Goal: Book appointment/travel/reservation

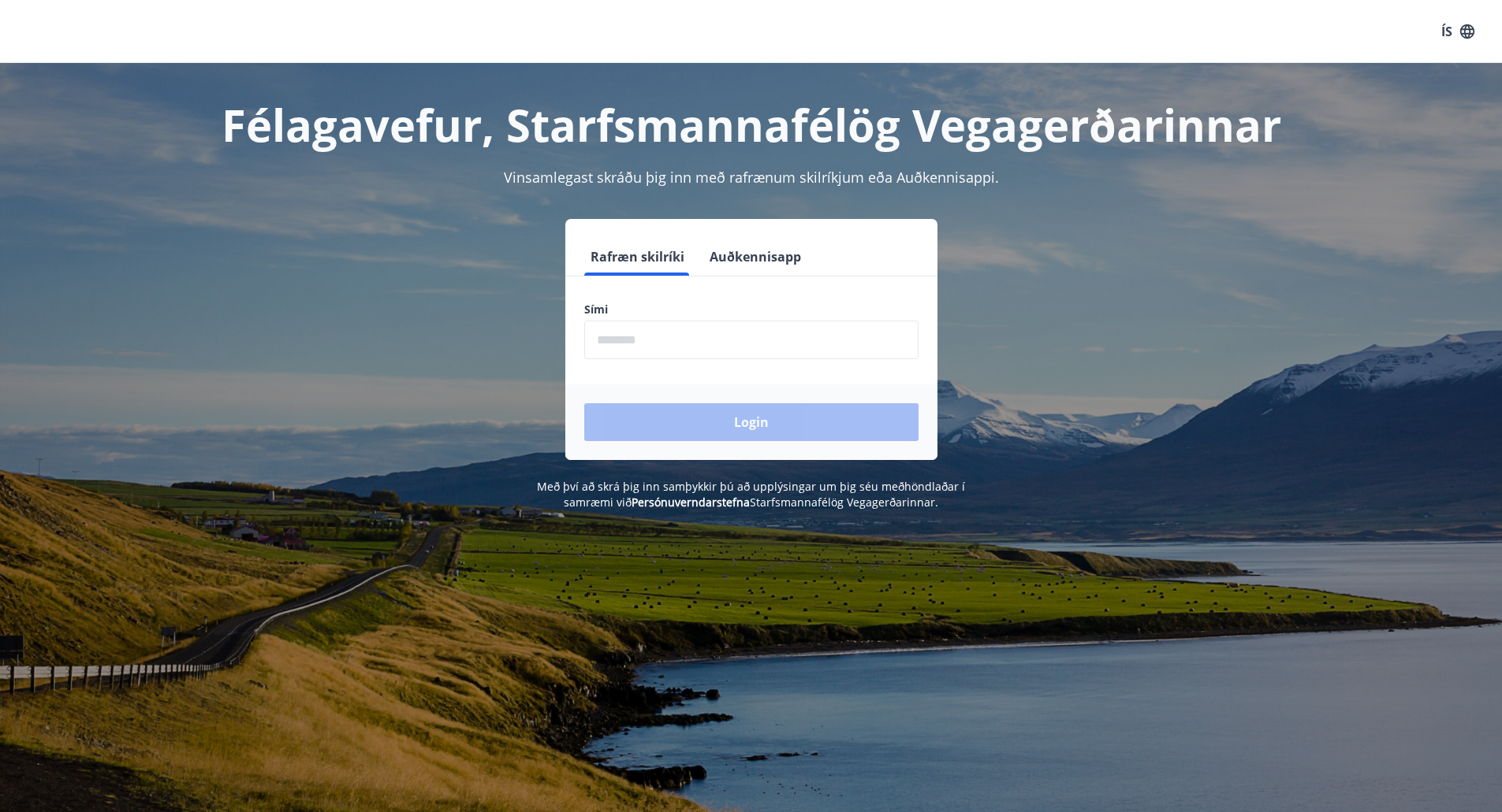
click at [643, 343] on input "phone" at bounding box center [751, 339] width 335 height 38
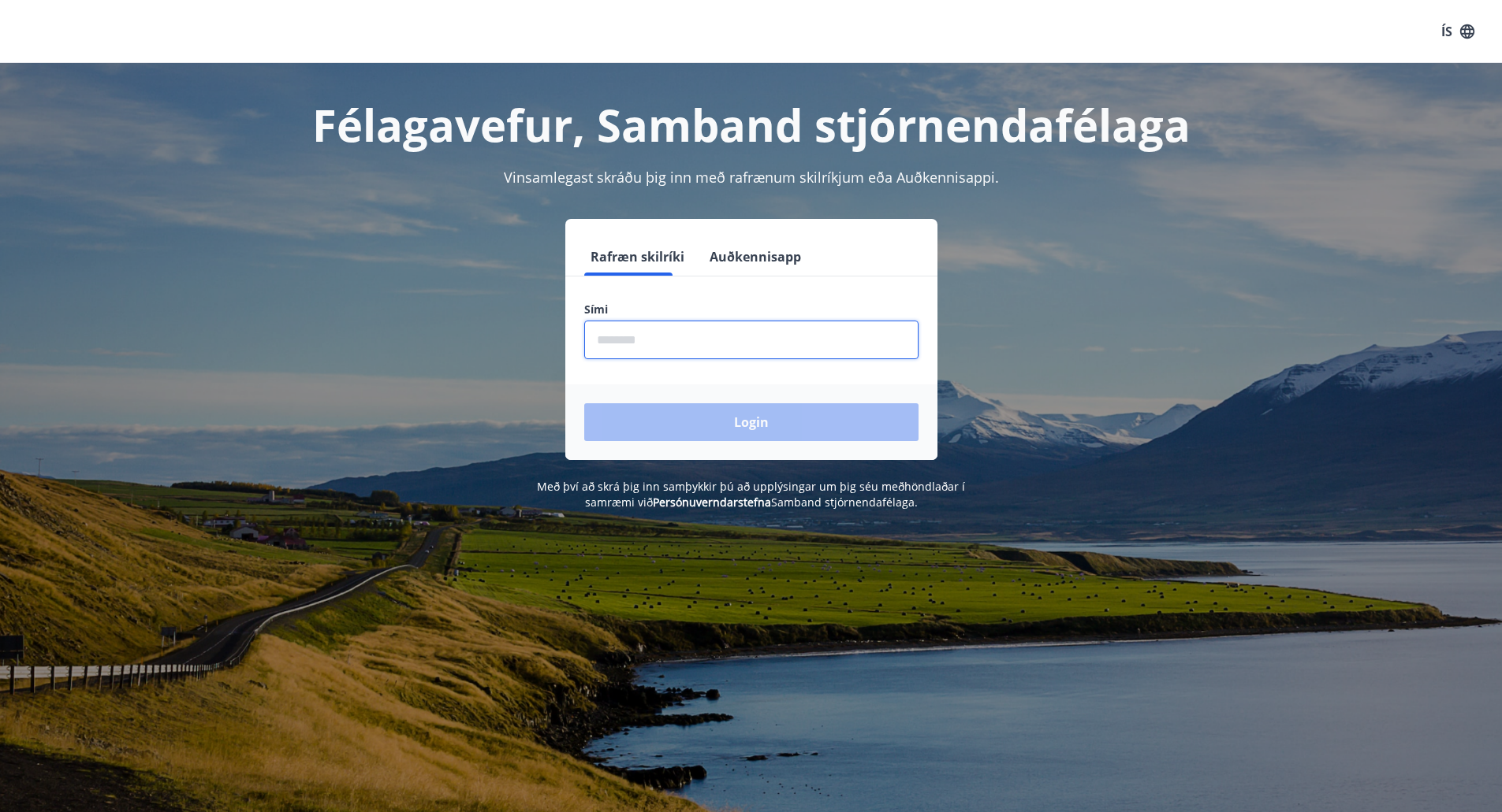
click at [675, 343] on input "phone" at bounding box center [751, 339] width 335 height 38
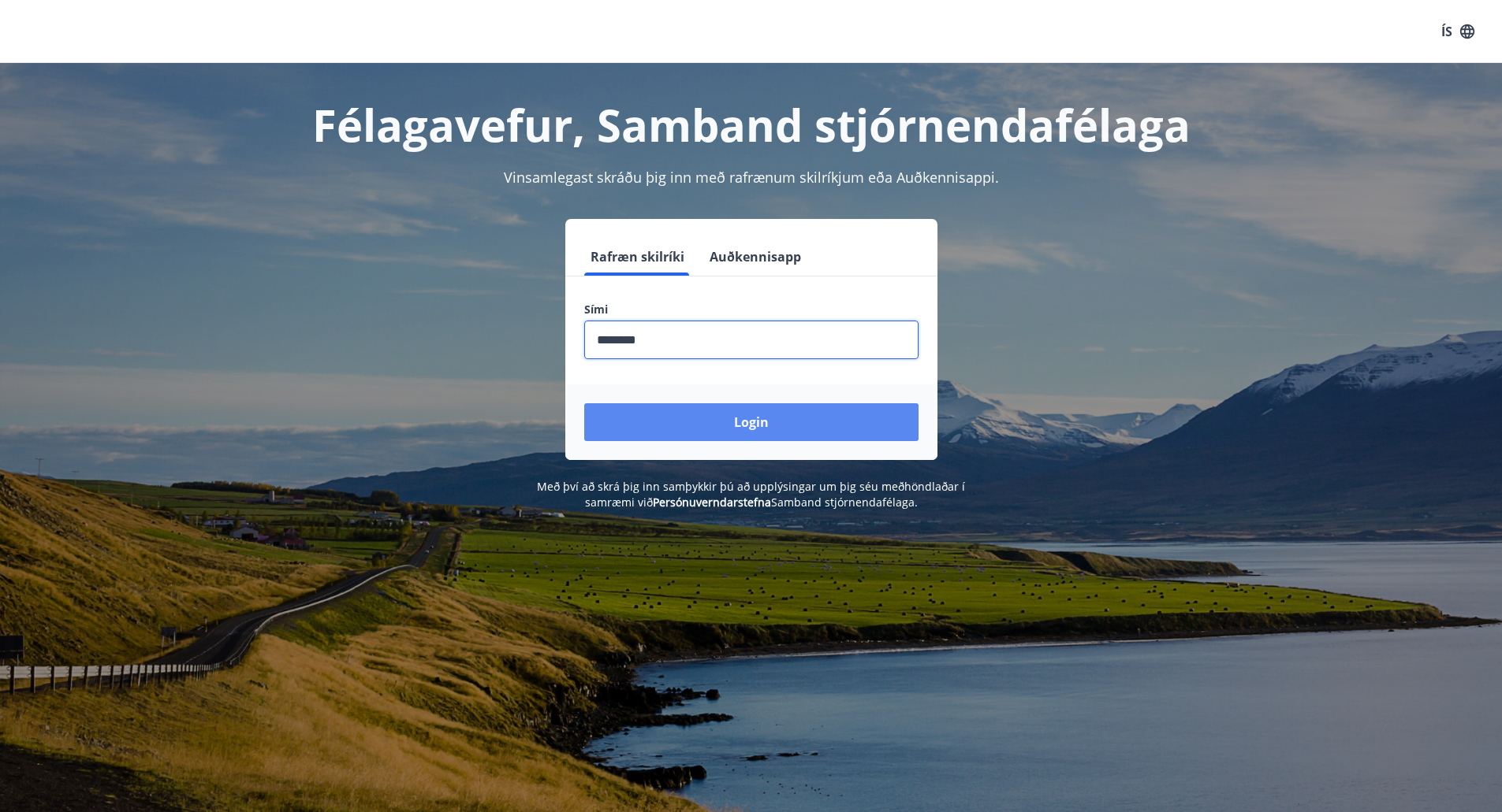
type input "********"
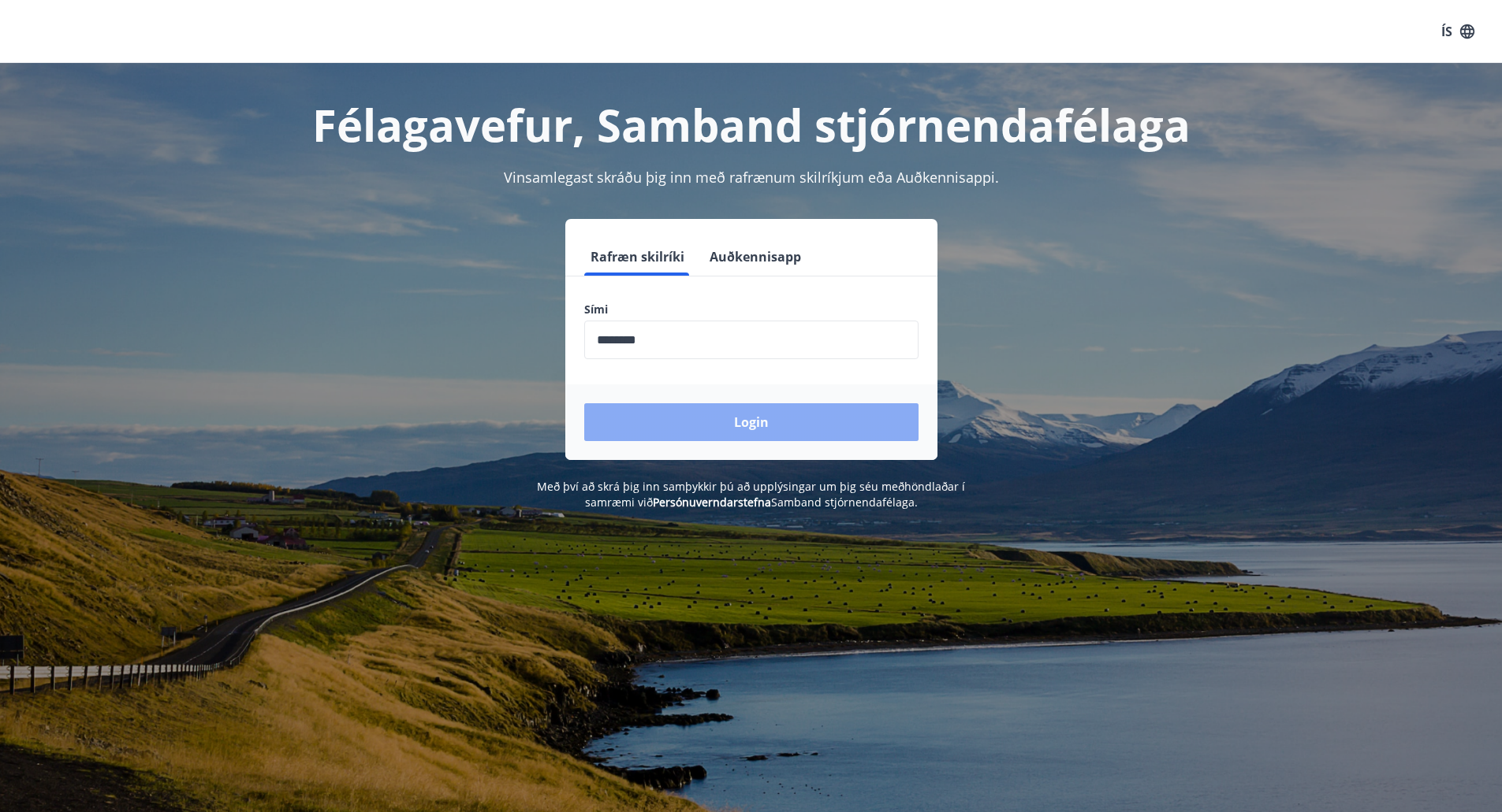
click at [760, 423] on button "Login" at bounding box center [751, 422] width 335 height 38
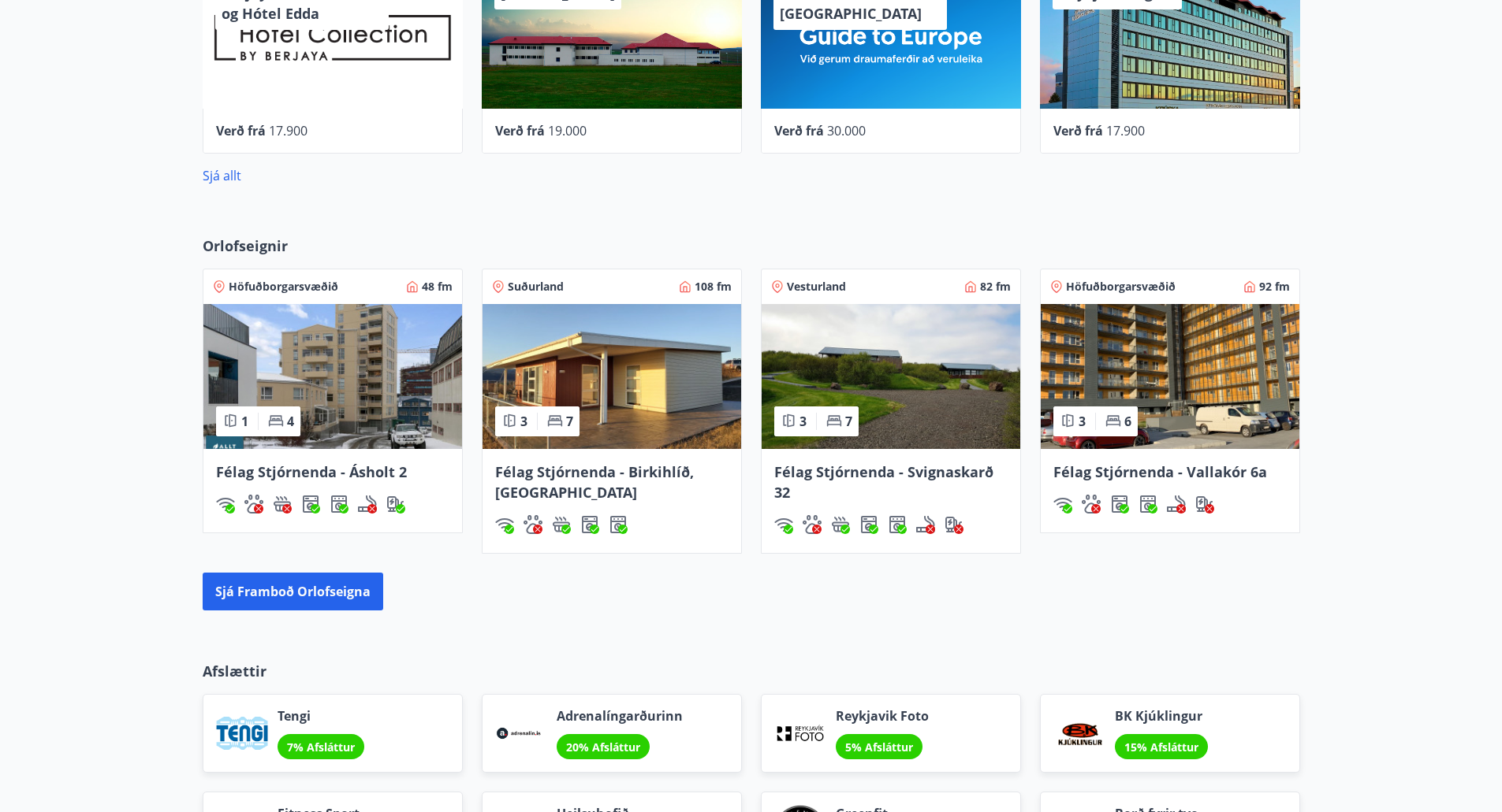
scroll to position [863, 0]
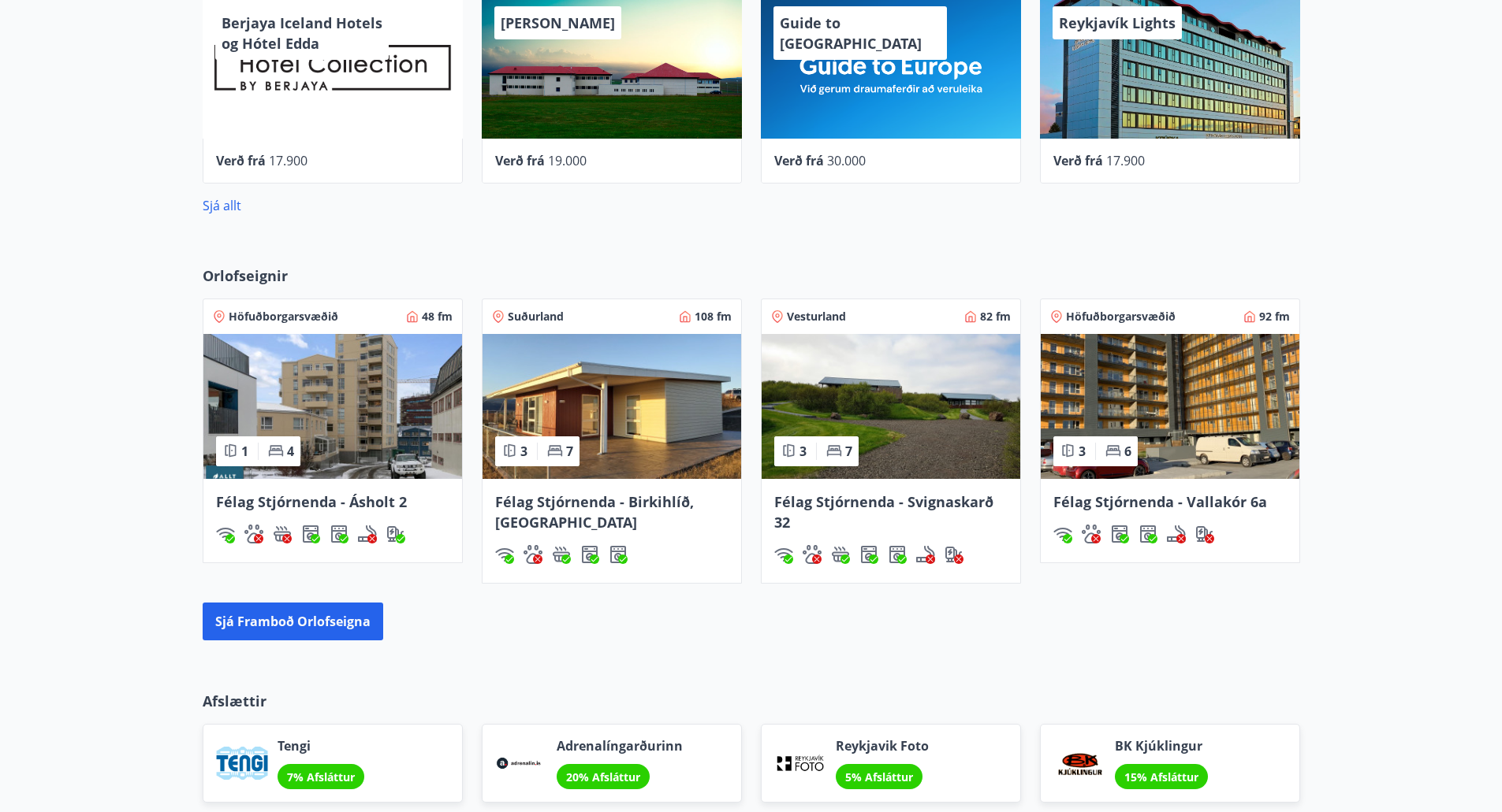
click at [1169, 501] on span "Félag Stjórnenda - Vallakór 6a" at bounding box center [1160, 501] width 214 height 19
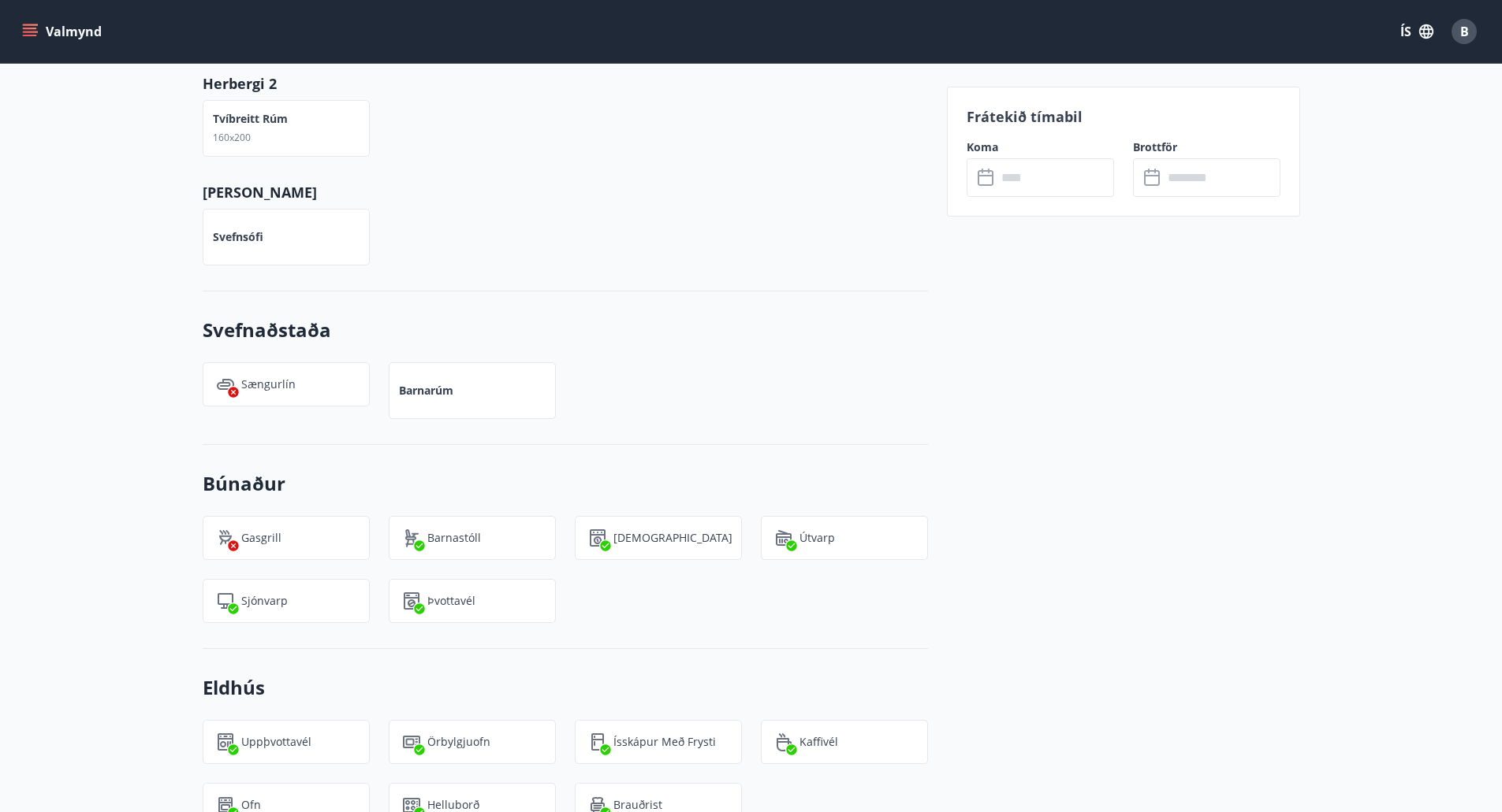
scroll to position [982, 0]
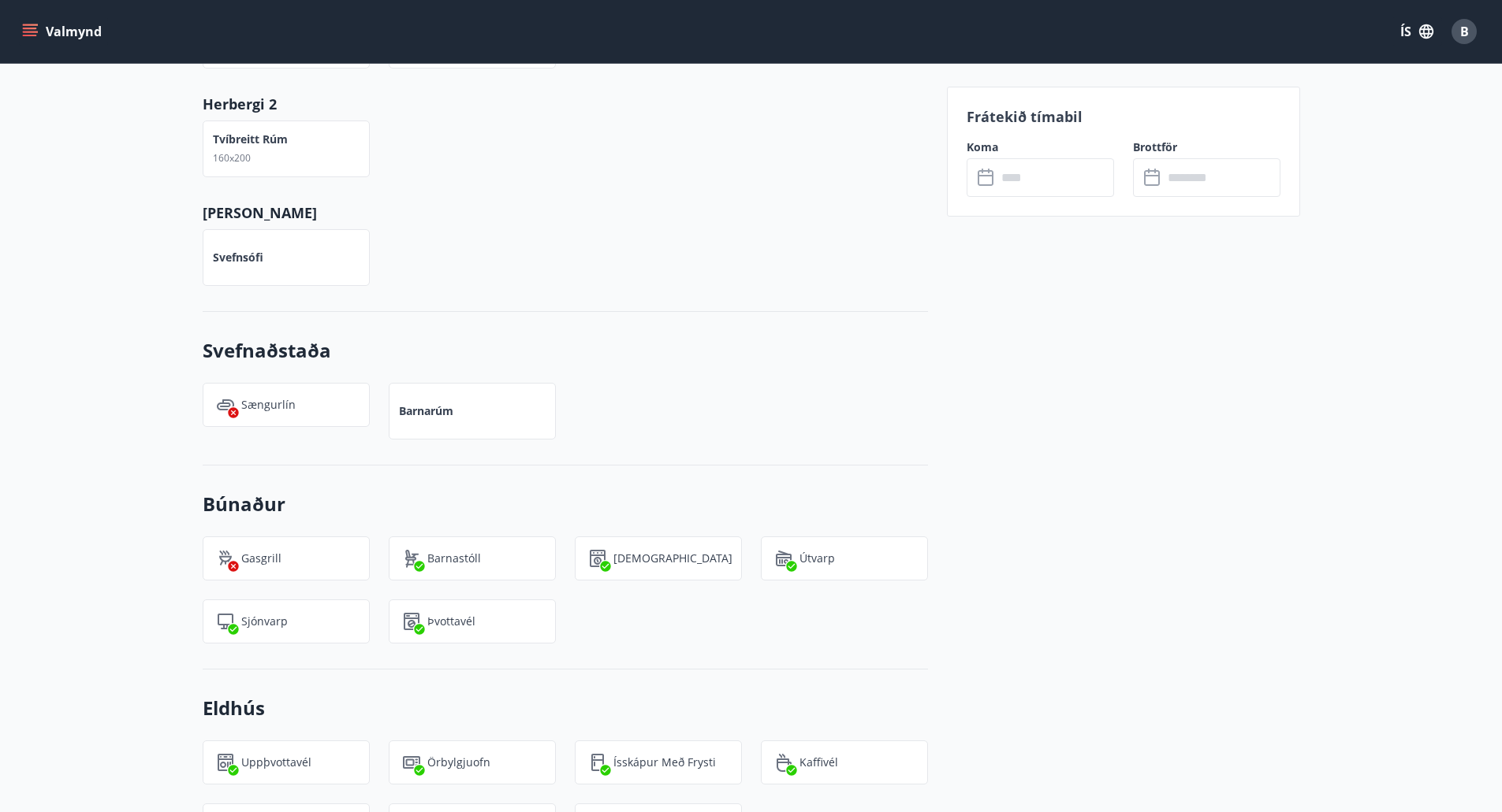
click at [984, 178] on icon at bounding box center [986, 178] width 19 height 19
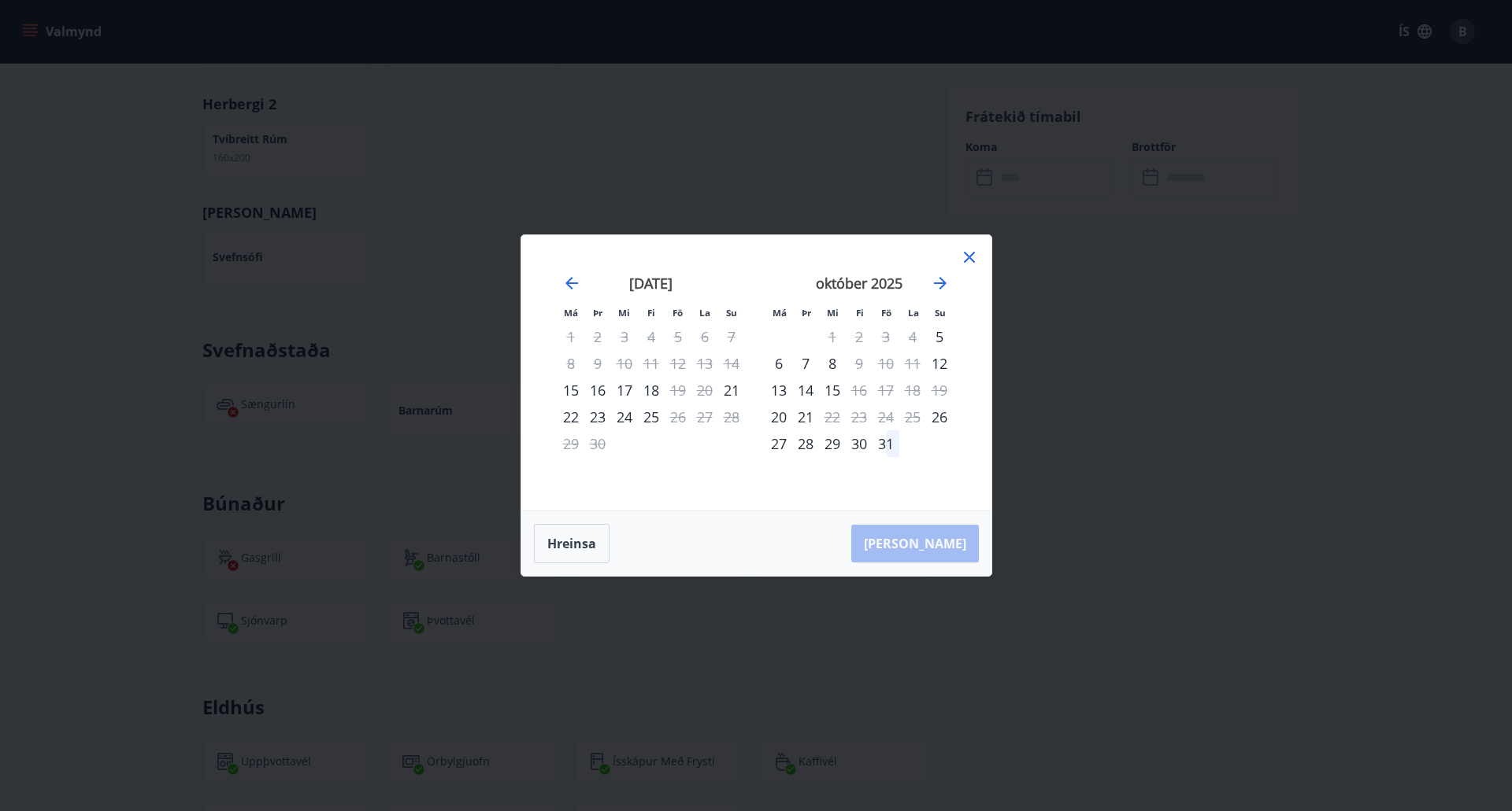
click at [970, 255] on icon at bounding box center [968, 257] width 19 height 19
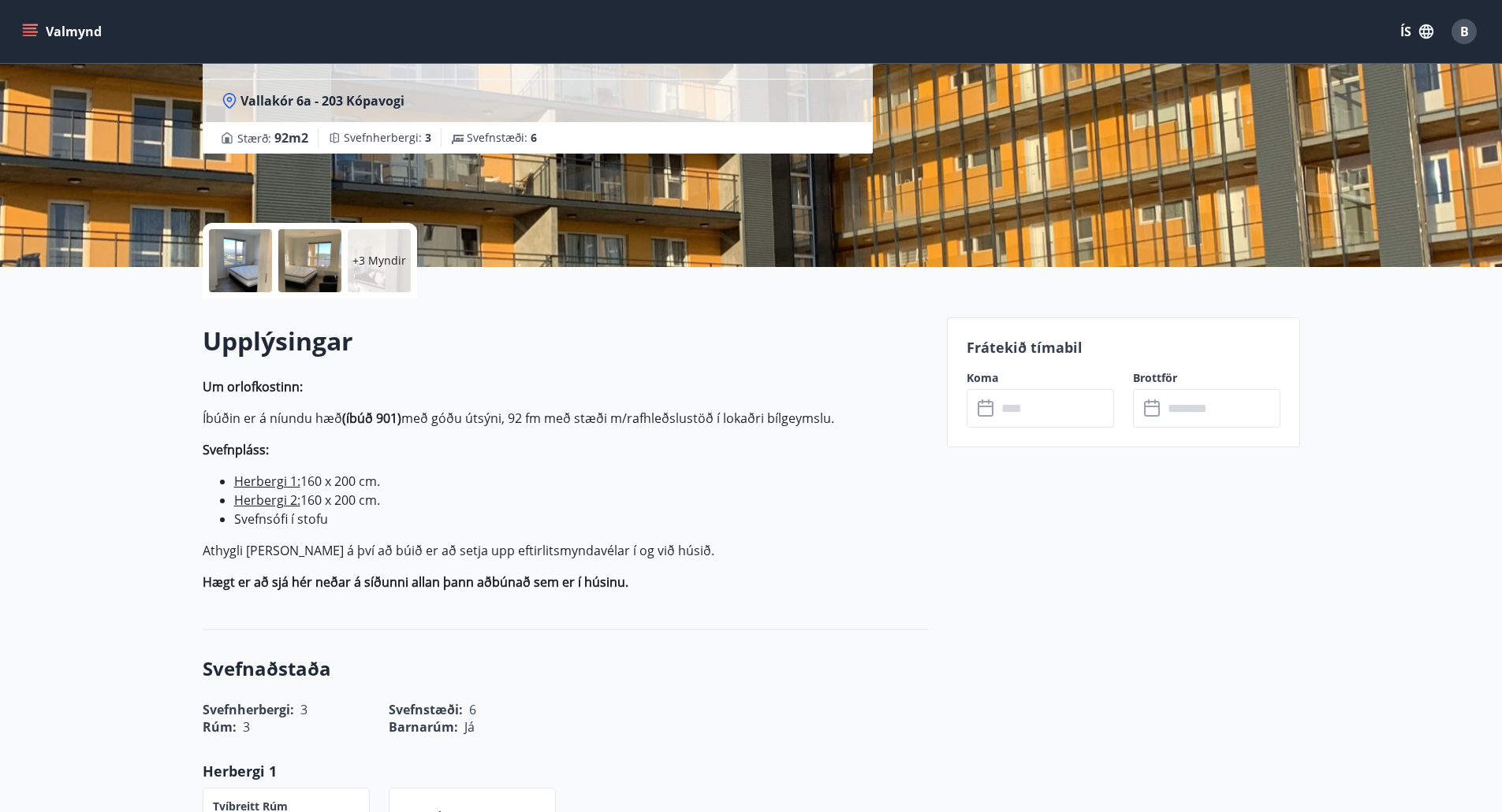
scroll to position [0, 0]
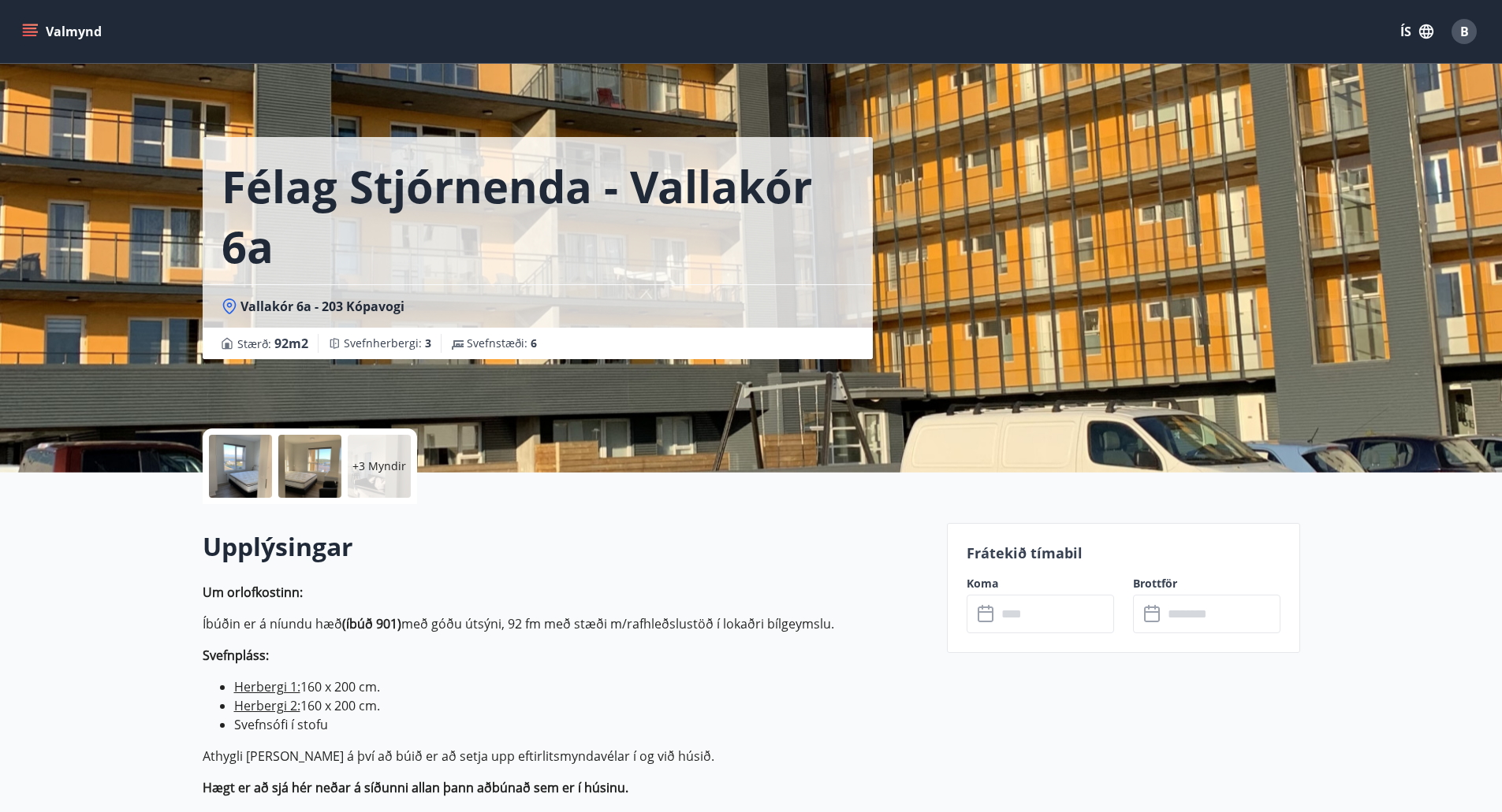
click at [28, 29] on icon "menu" at bounding box center [29, 28] width 14 height 2
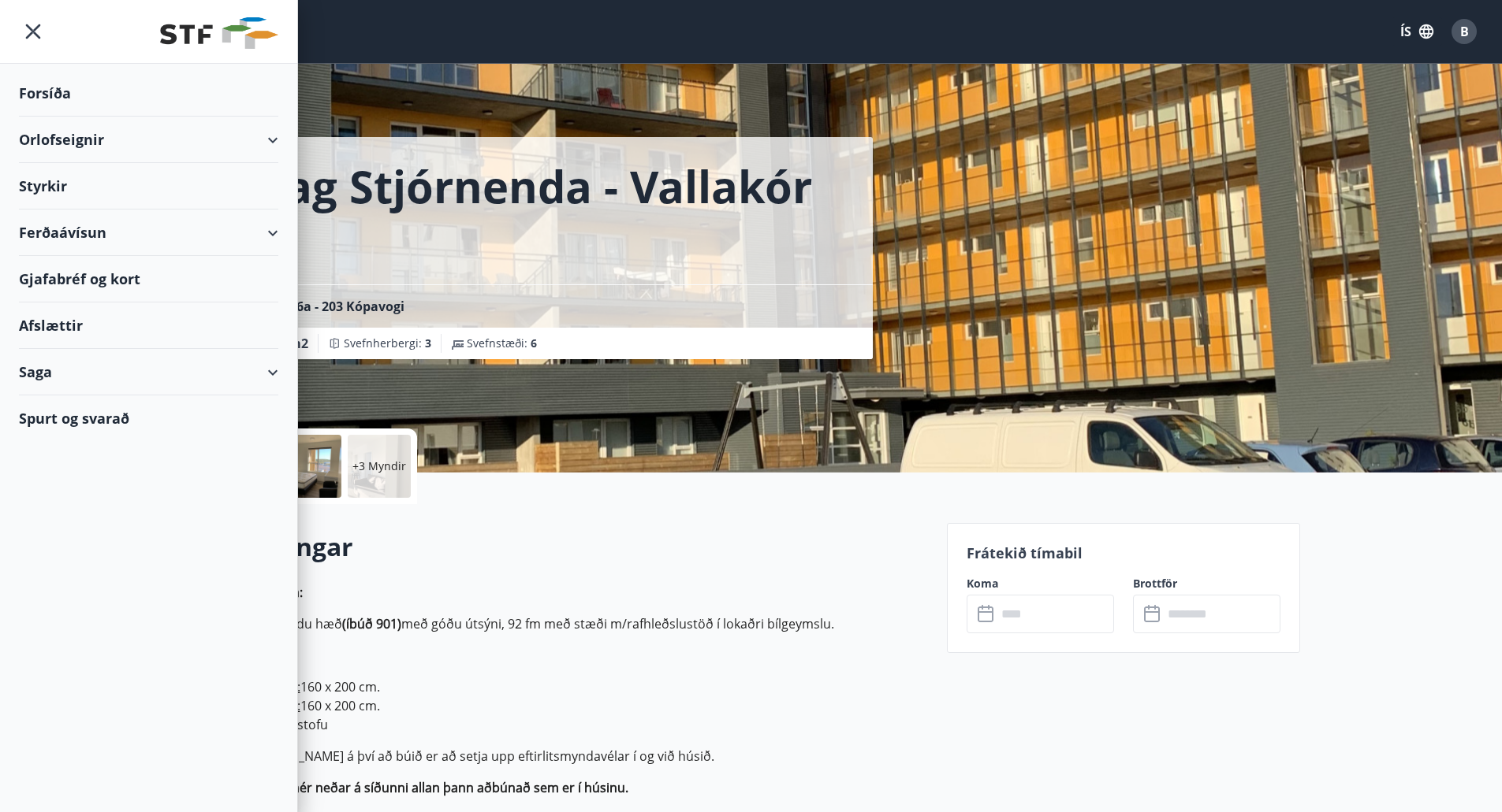
click at [55, 138] on div "Orlofseignir" at bounding box center [148, 139] width 259 height 46
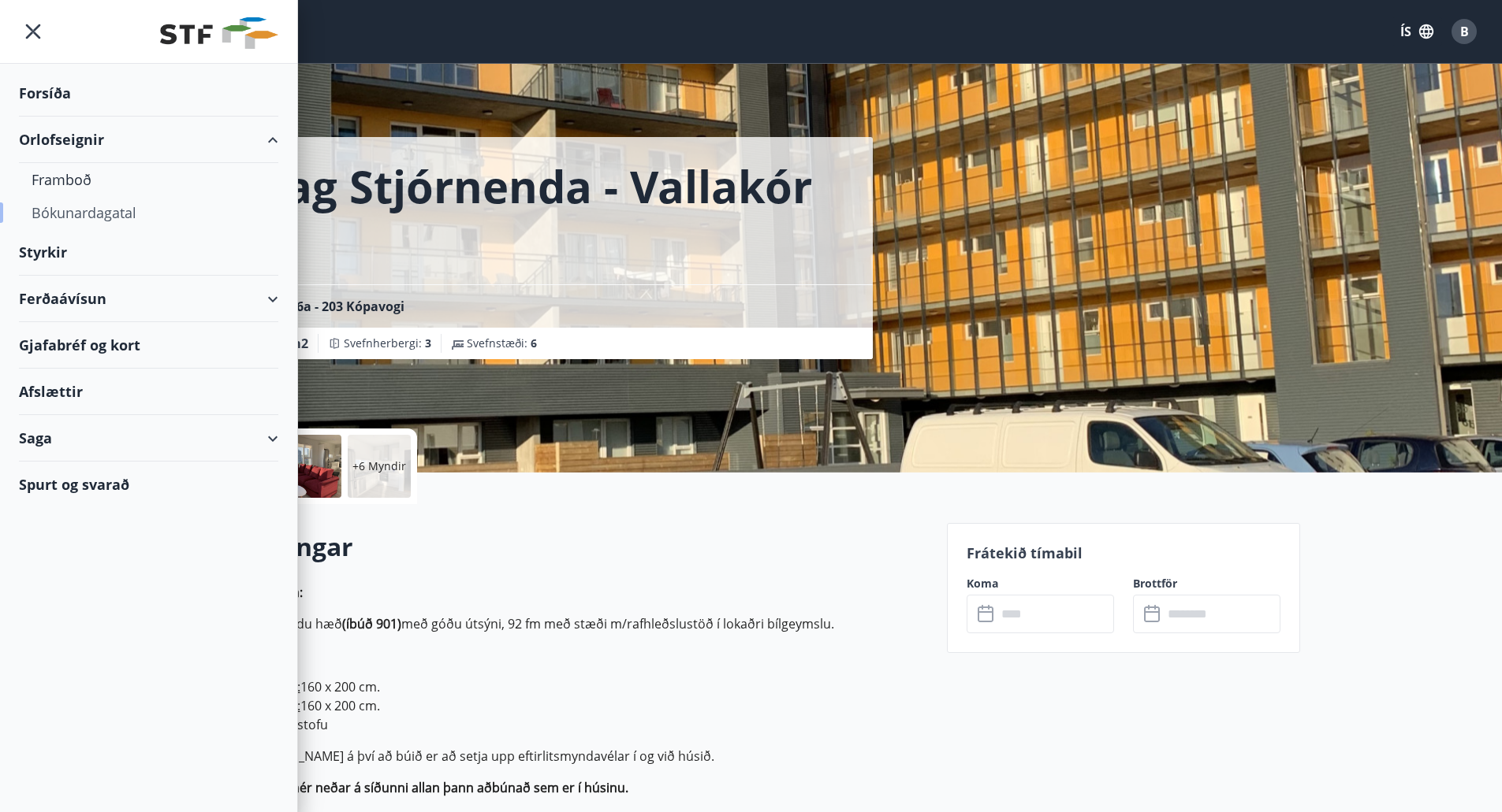
click at [60, 211] on div "Bókunardagatal" at bounding box center [148, 213] width 234 height 33
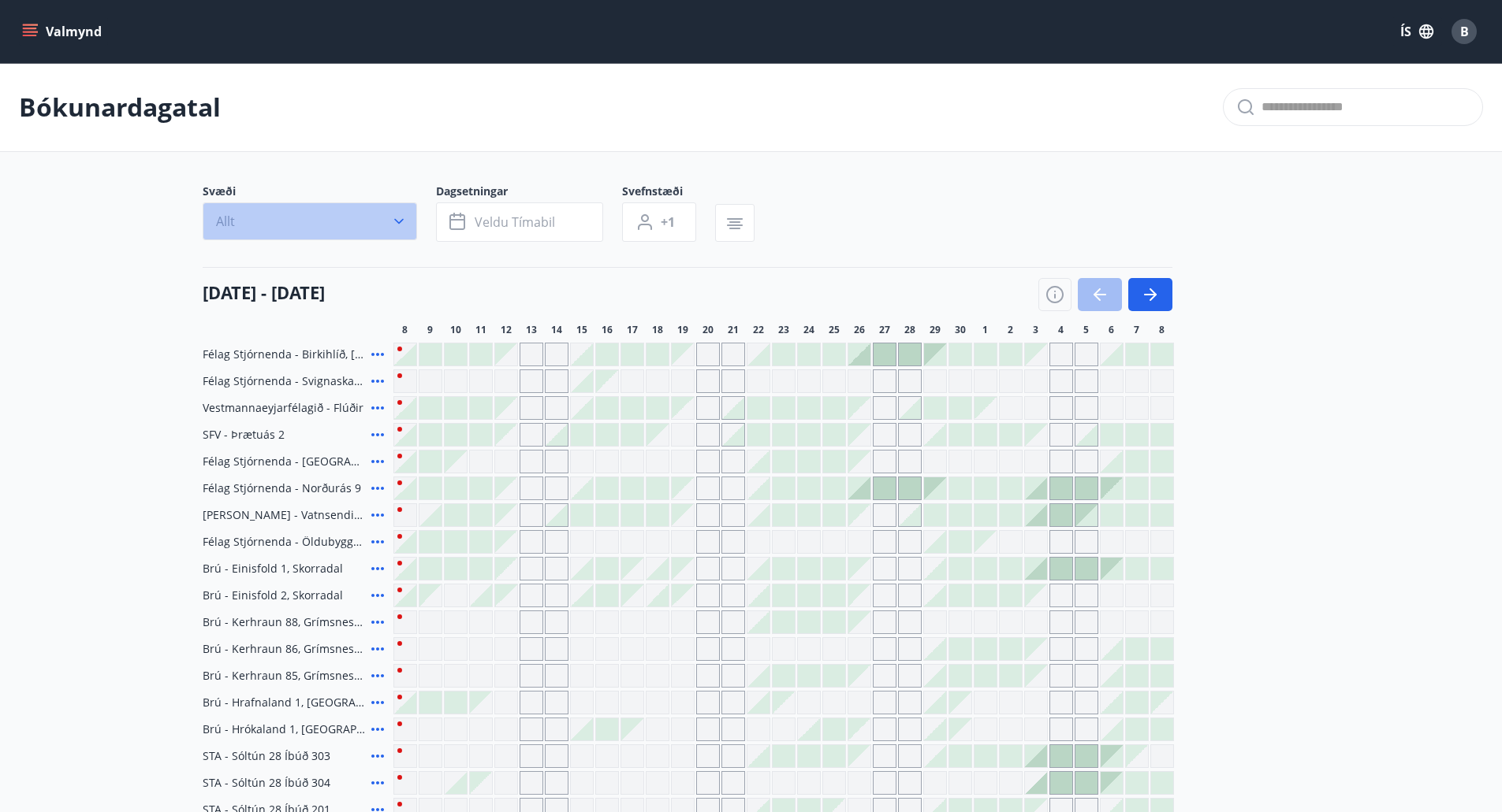
click at [402, 220] on icon "button" at bounding box center [399, 222] width 10 height 6
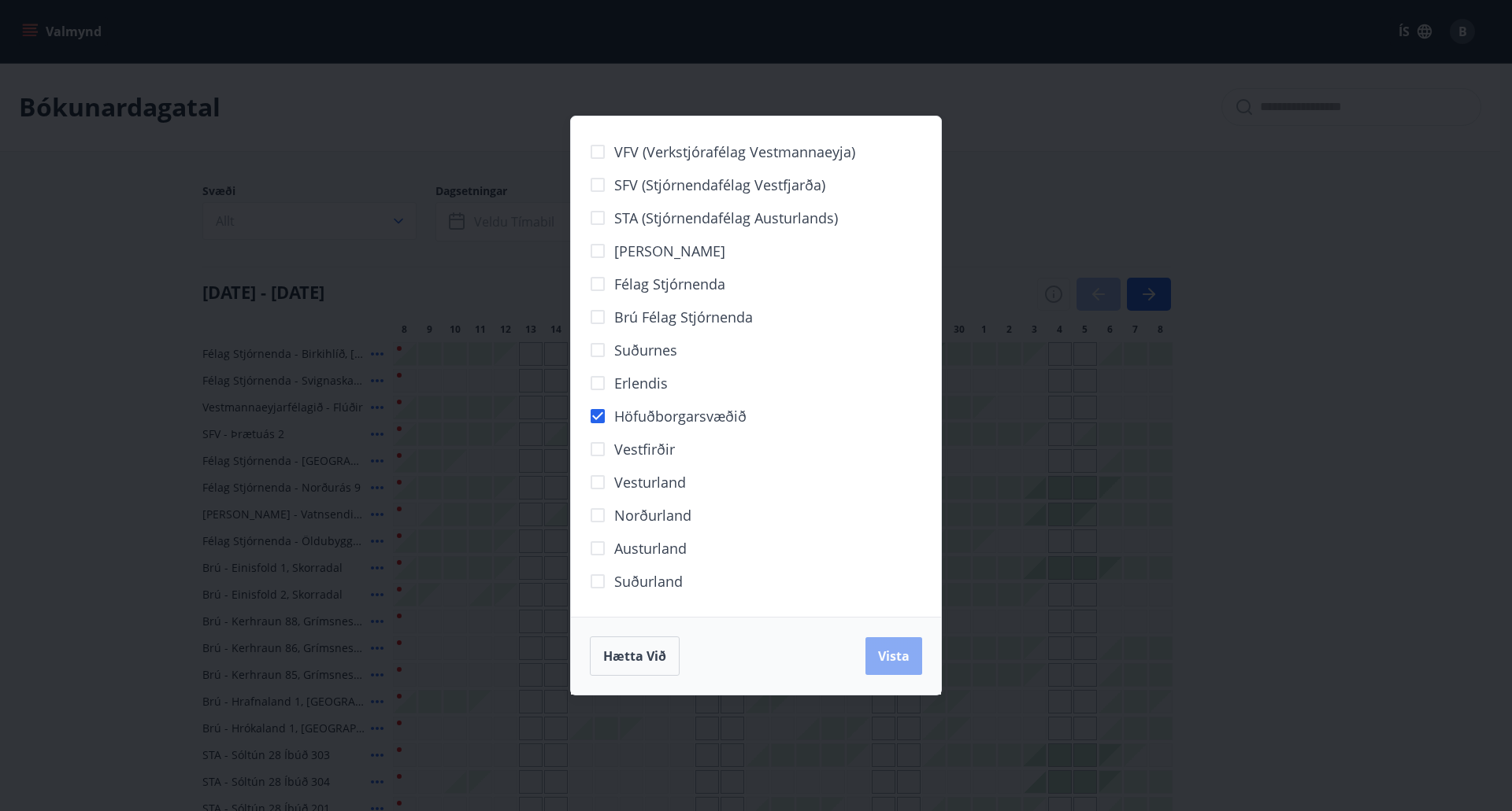
click at [908, 664] on span "Vista" at bounding box center [894, 656] width 31 height 18
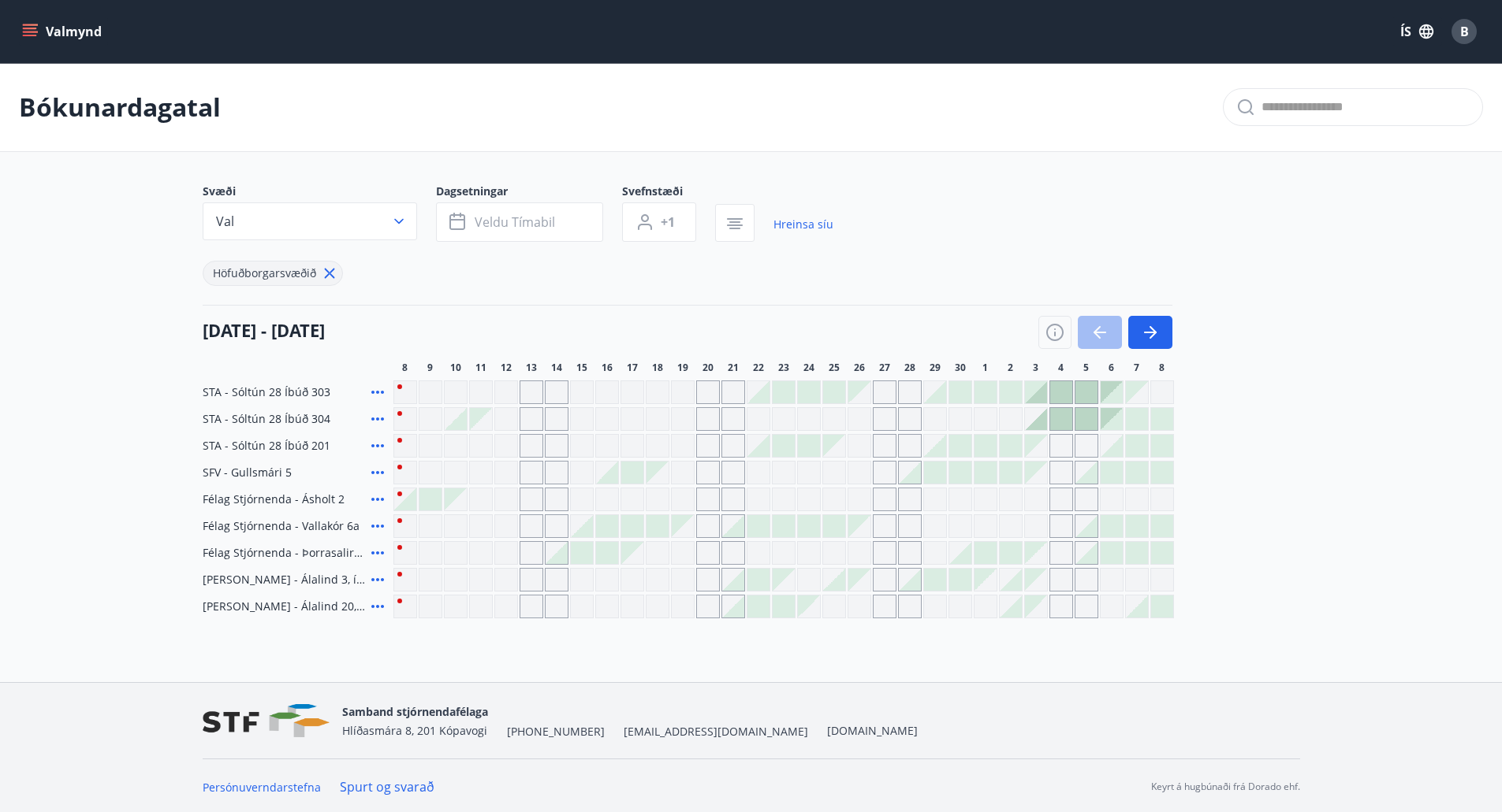
scroll to position [2, 0]
click at [1147, 330] on icon "button" at bounding box center [1150, 330] width 13 height 2
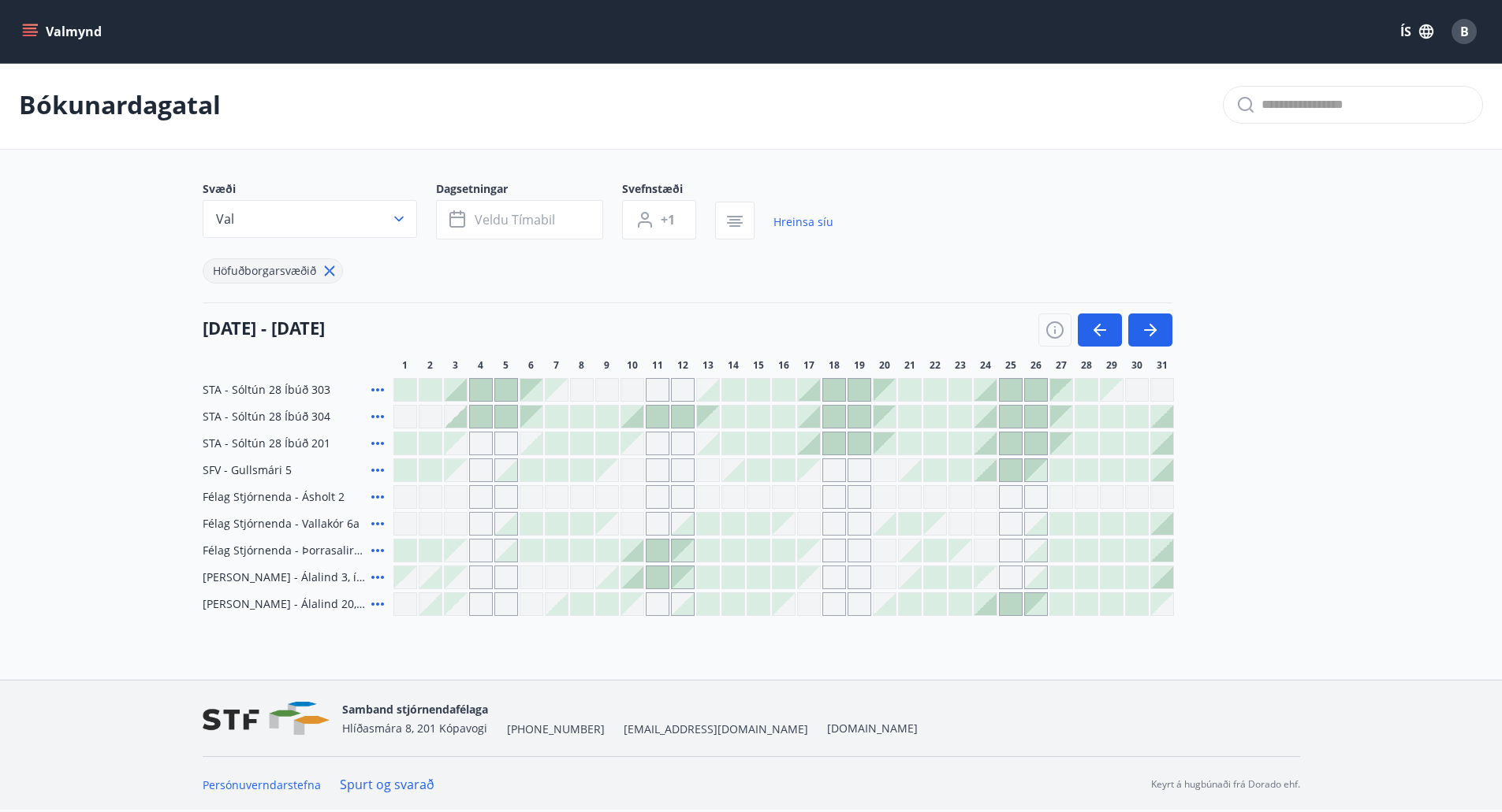
click at [580, 492] on div "Gráir dagar eru ekki bókanlegir" at bounding box center [582, 497] width 24 height 24
click at [583, 496] on div "Gráir dagar eru ekki bókanlegir" at bounding box center [582, 497] width 24 height 24
click at [760, 467] on div at bounding box center [758, 470] width 22 height 22
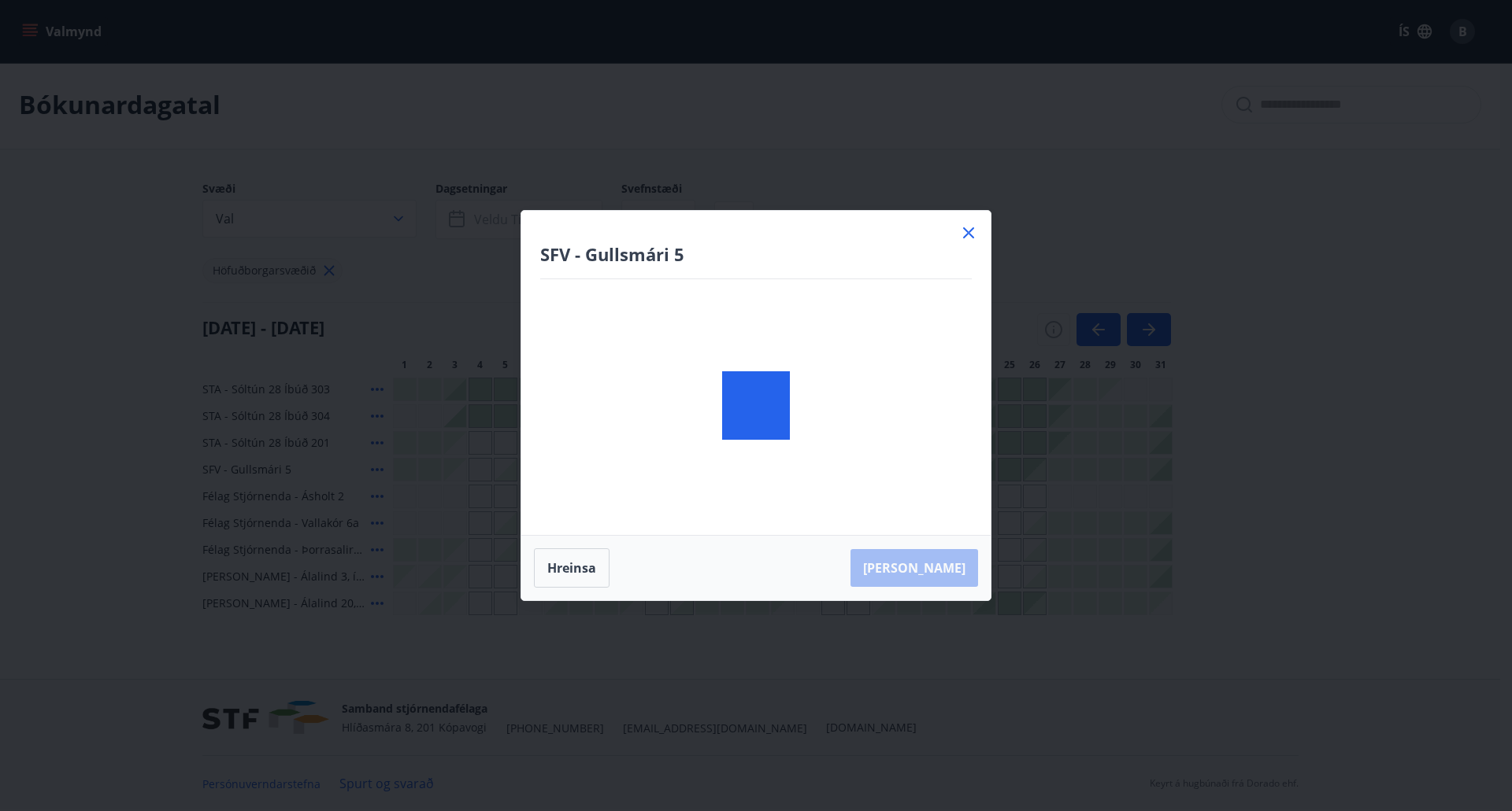
drag, startPoint x: 759, startPoint y: 466, endPoint x: 774, endPoint y: 466, distance: 15.0
click at [774, 466] on div at bounding box center [756, 406] width 469 height 390
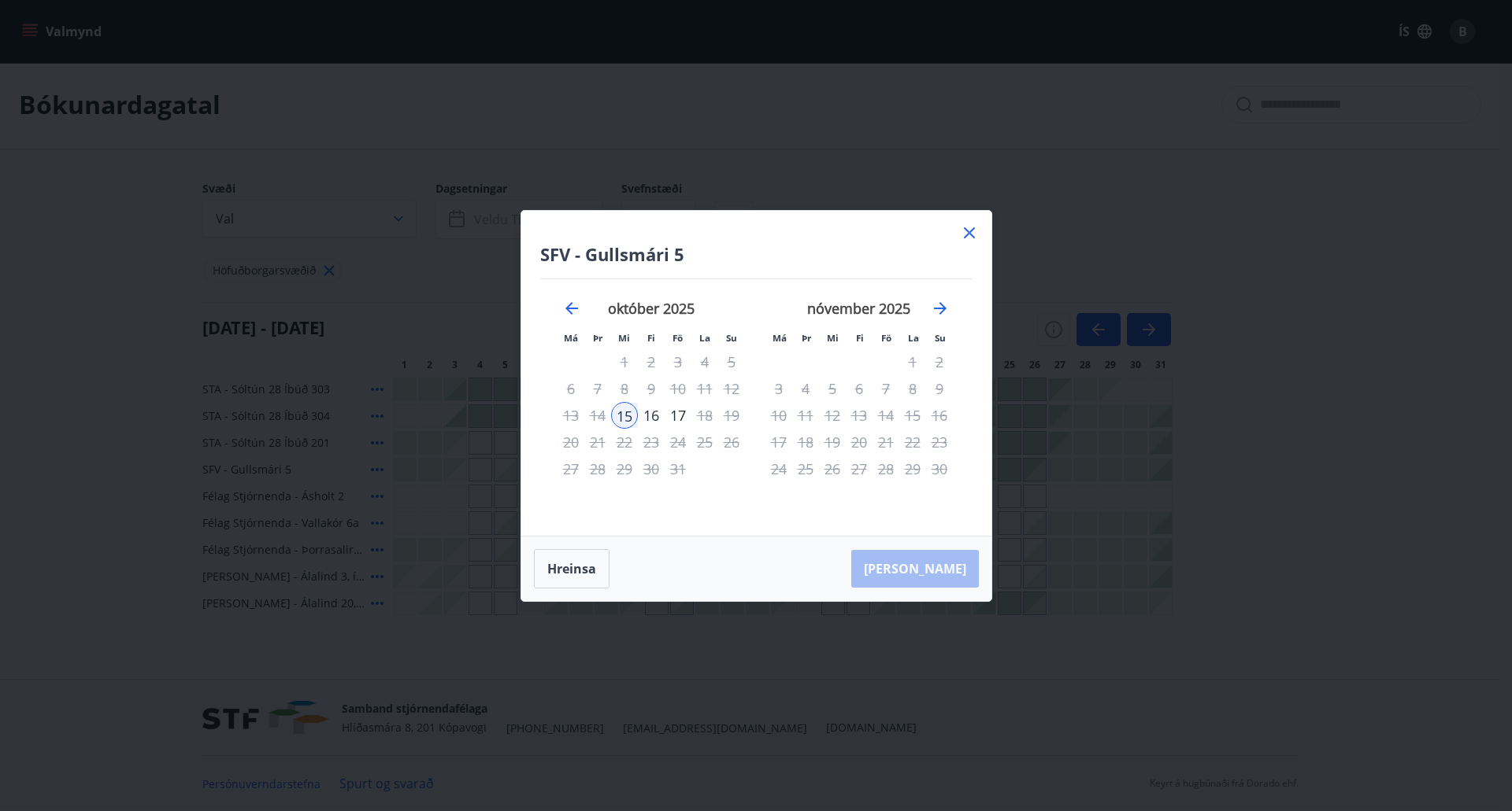
click at [967, 230] on icon at bounding box center [968, 232] width 11 height 11
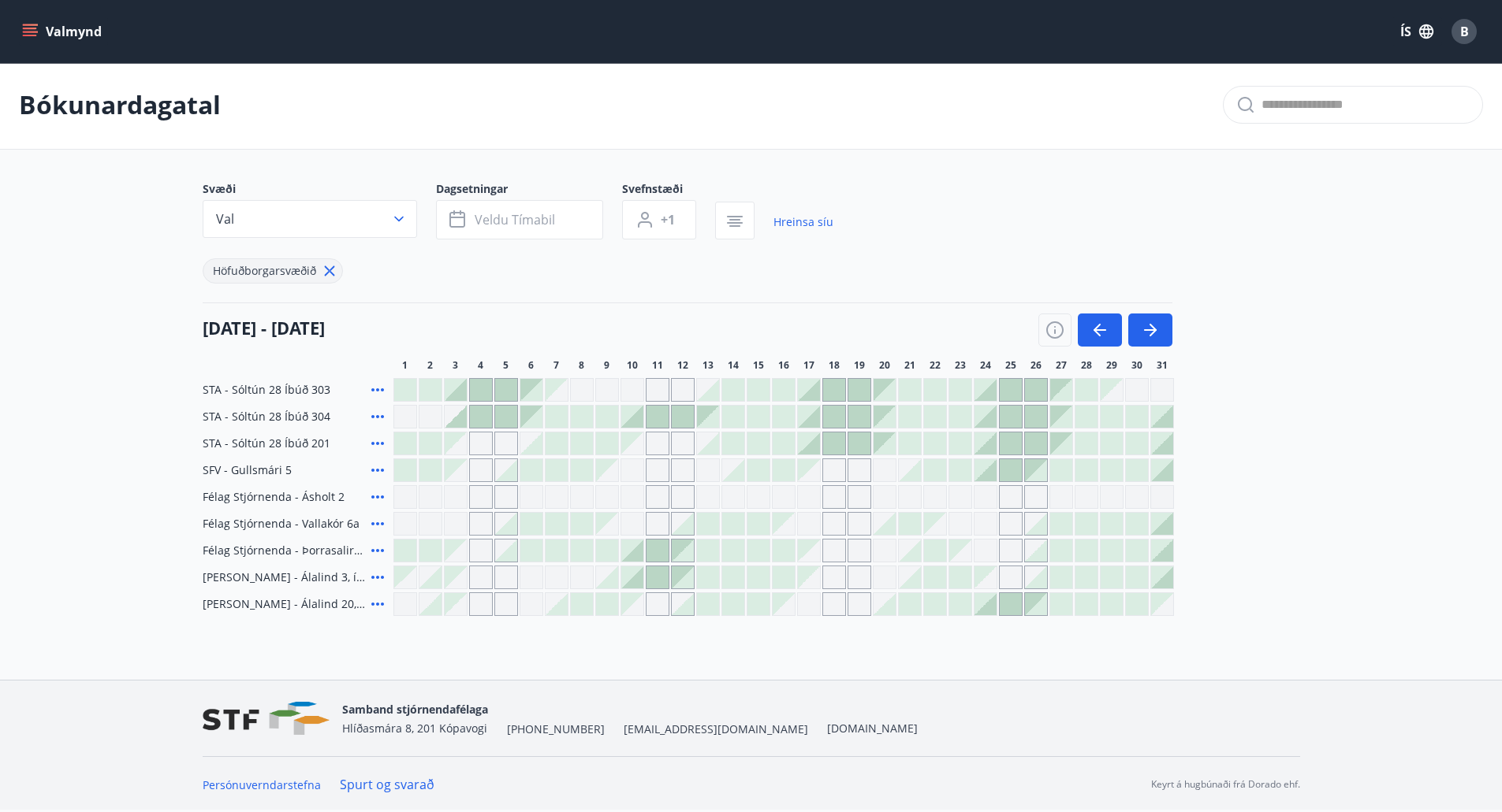
click at [603, 390] on div "Gráir dagar eru ekki bókanlegir" at bounding box center [607, 390] width 24 height 24
click at [633, 549] on div at bounding box center [632, 550] width 22 height 22
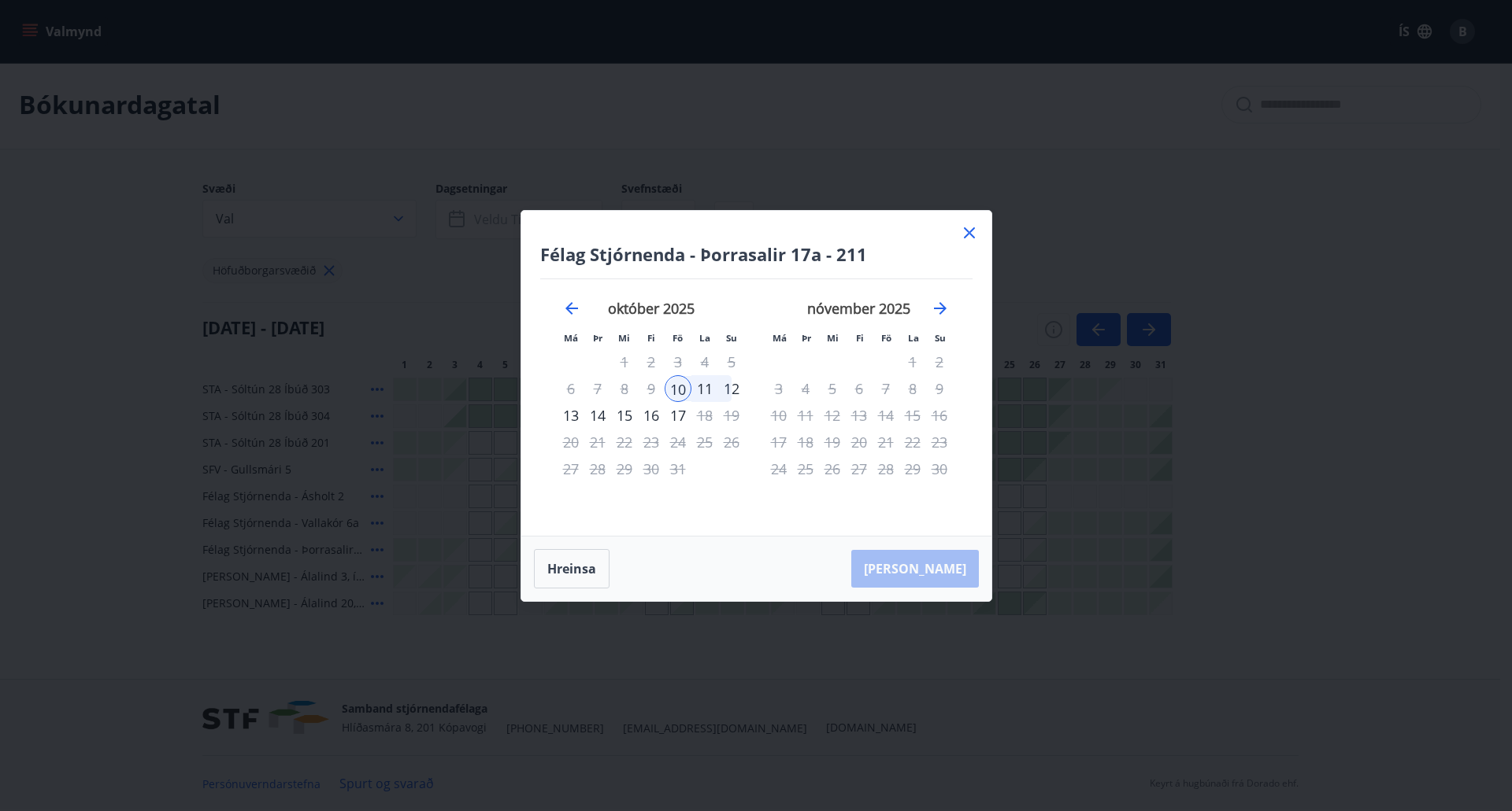
click at [965, 234] on icon at bounding box center [968, 232] width 19 height 19
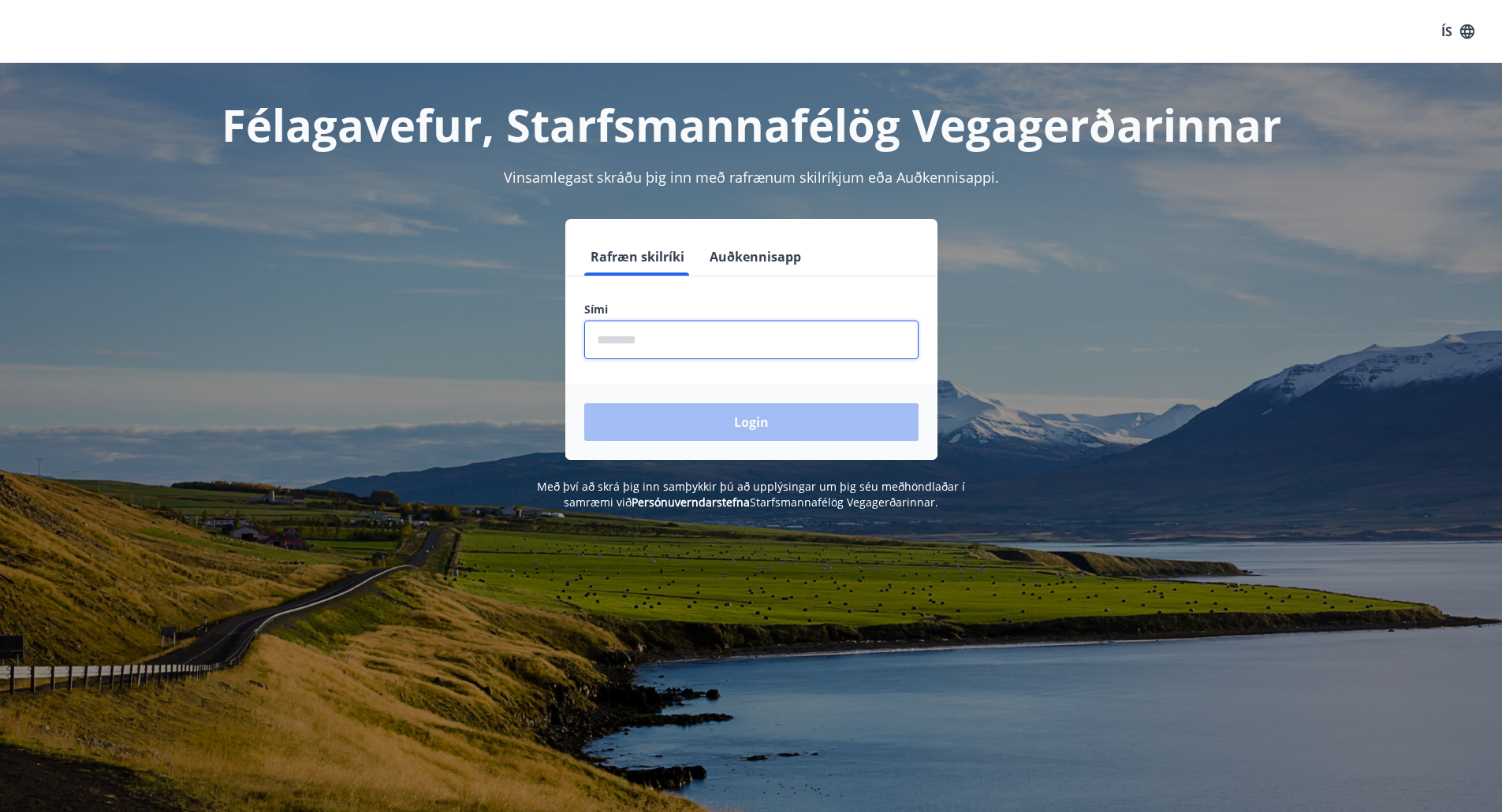
click at [612, 335] on input "phone" at bounding box center [751, 339] width 335 height 38
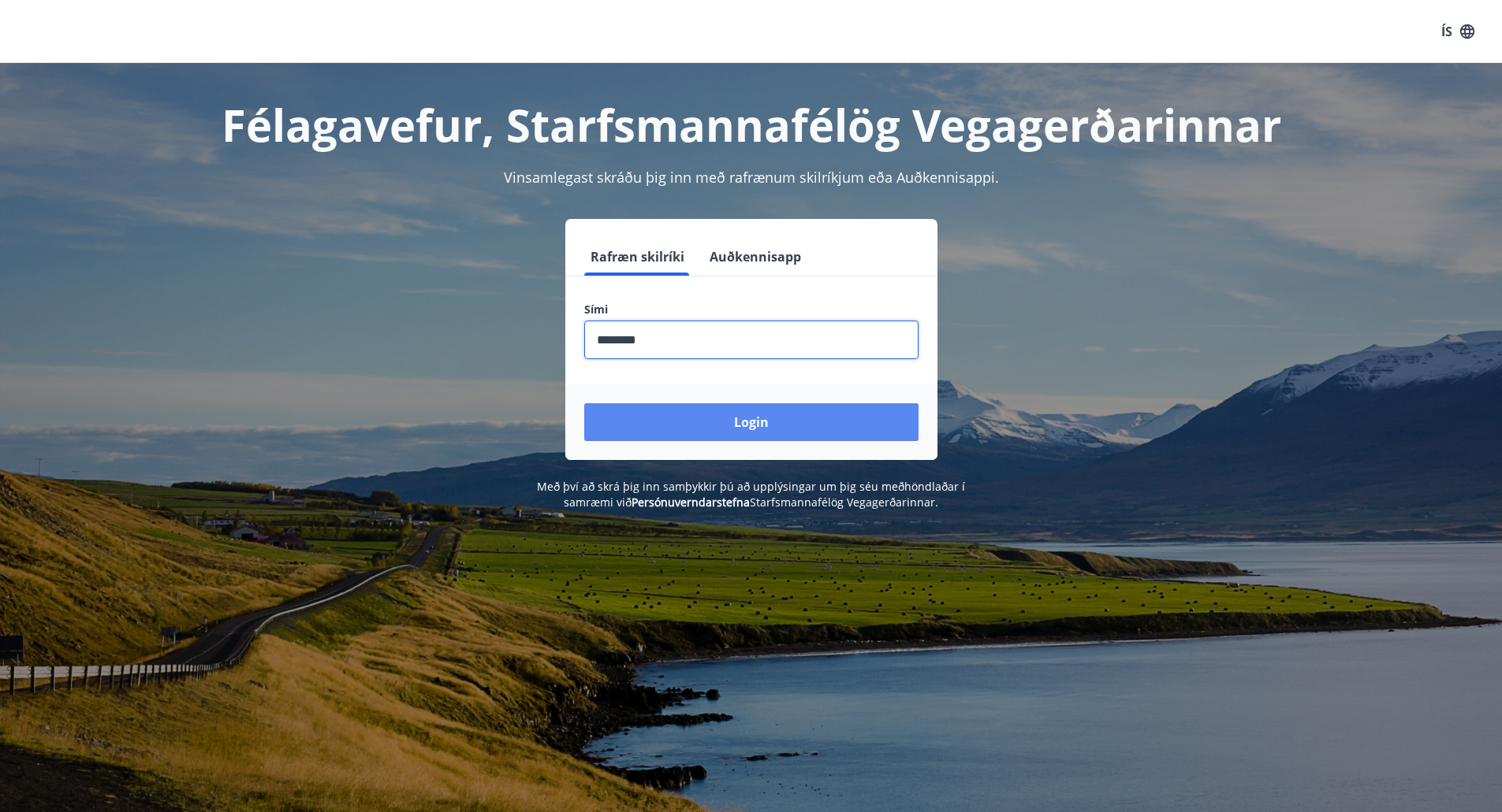
type input "********"
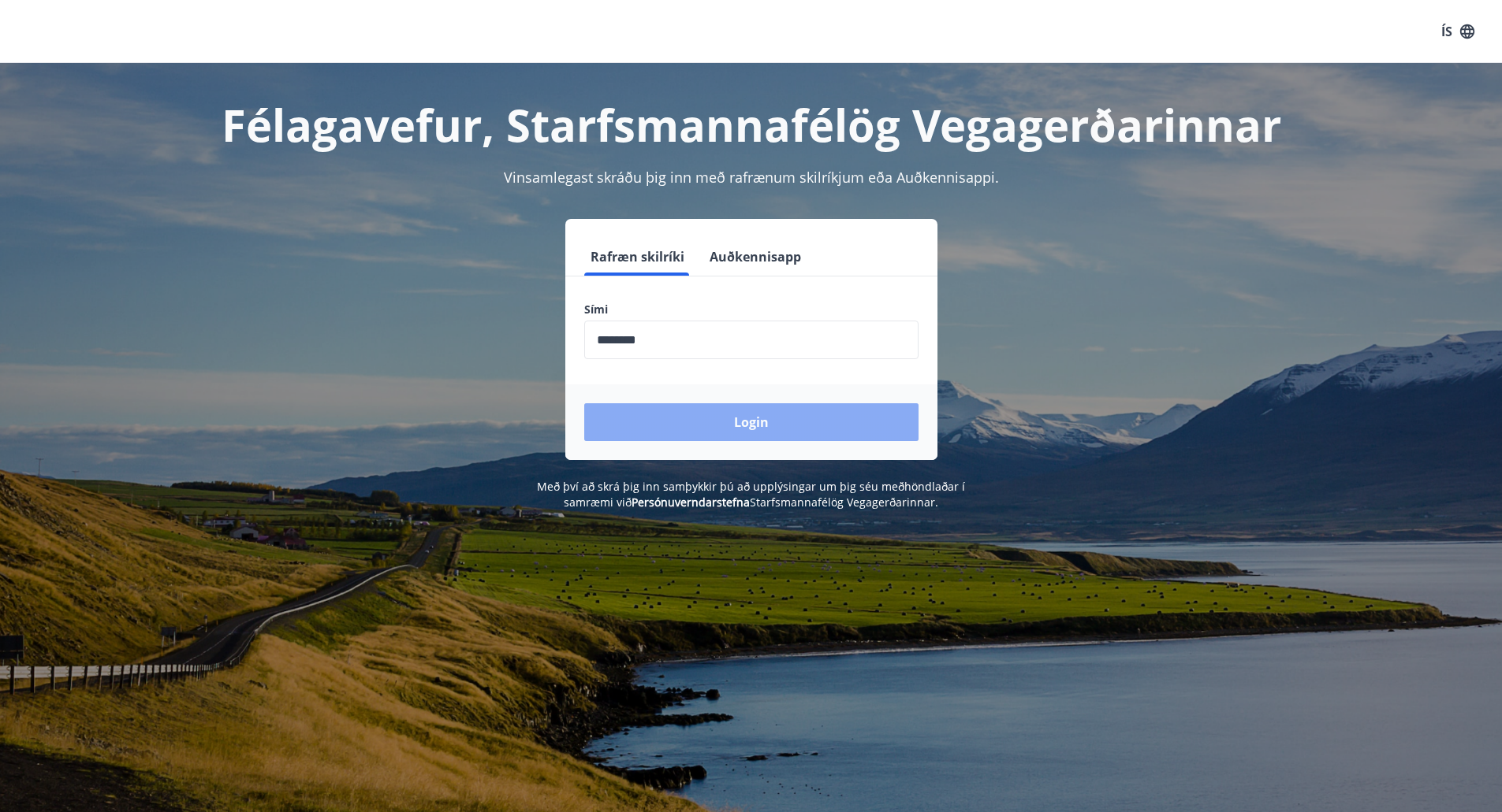
click at [745, 418] on button "Login" at bounding box center [751, 422] width 335 height 38
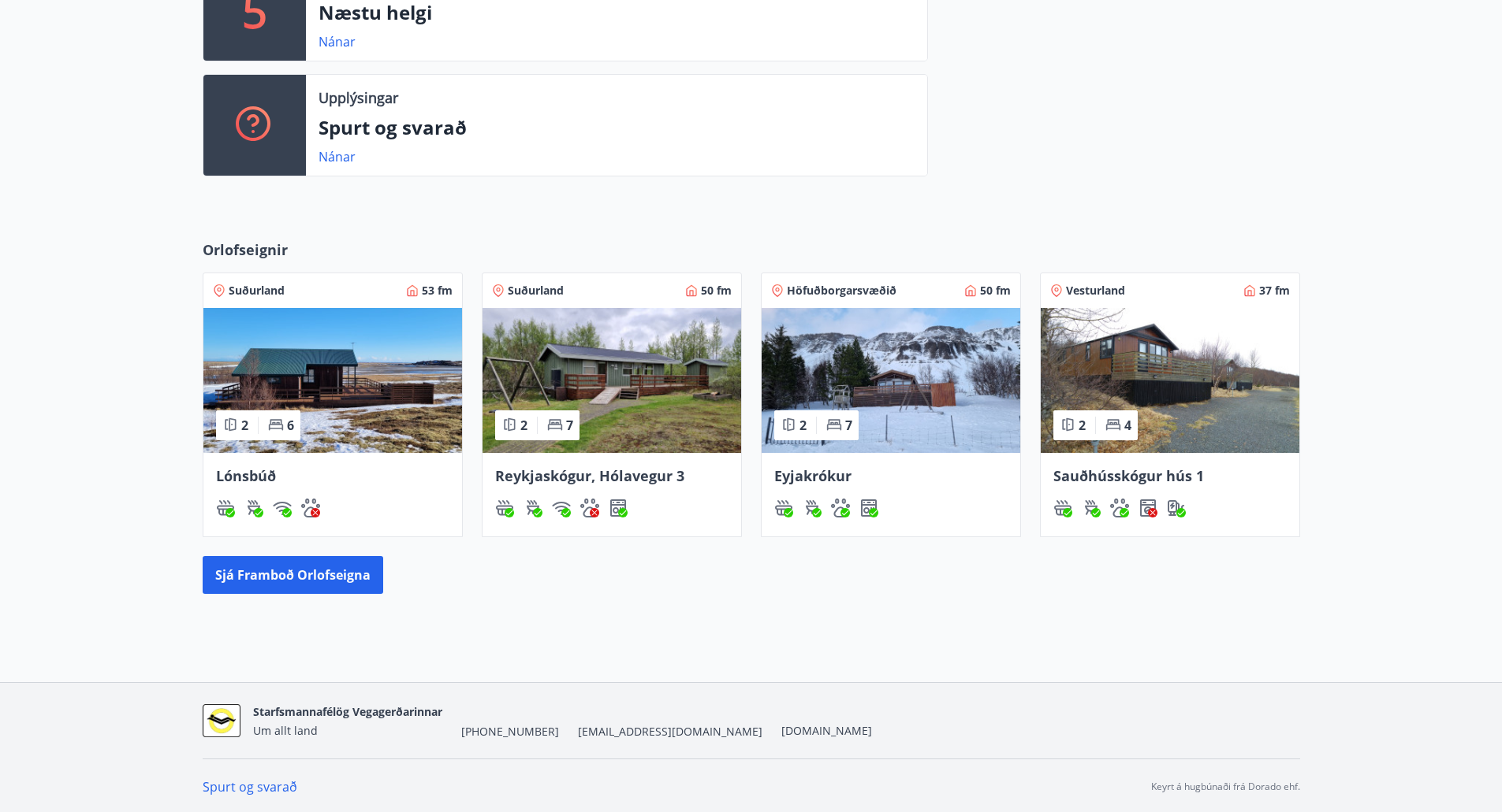
scroll to position [487, 0]
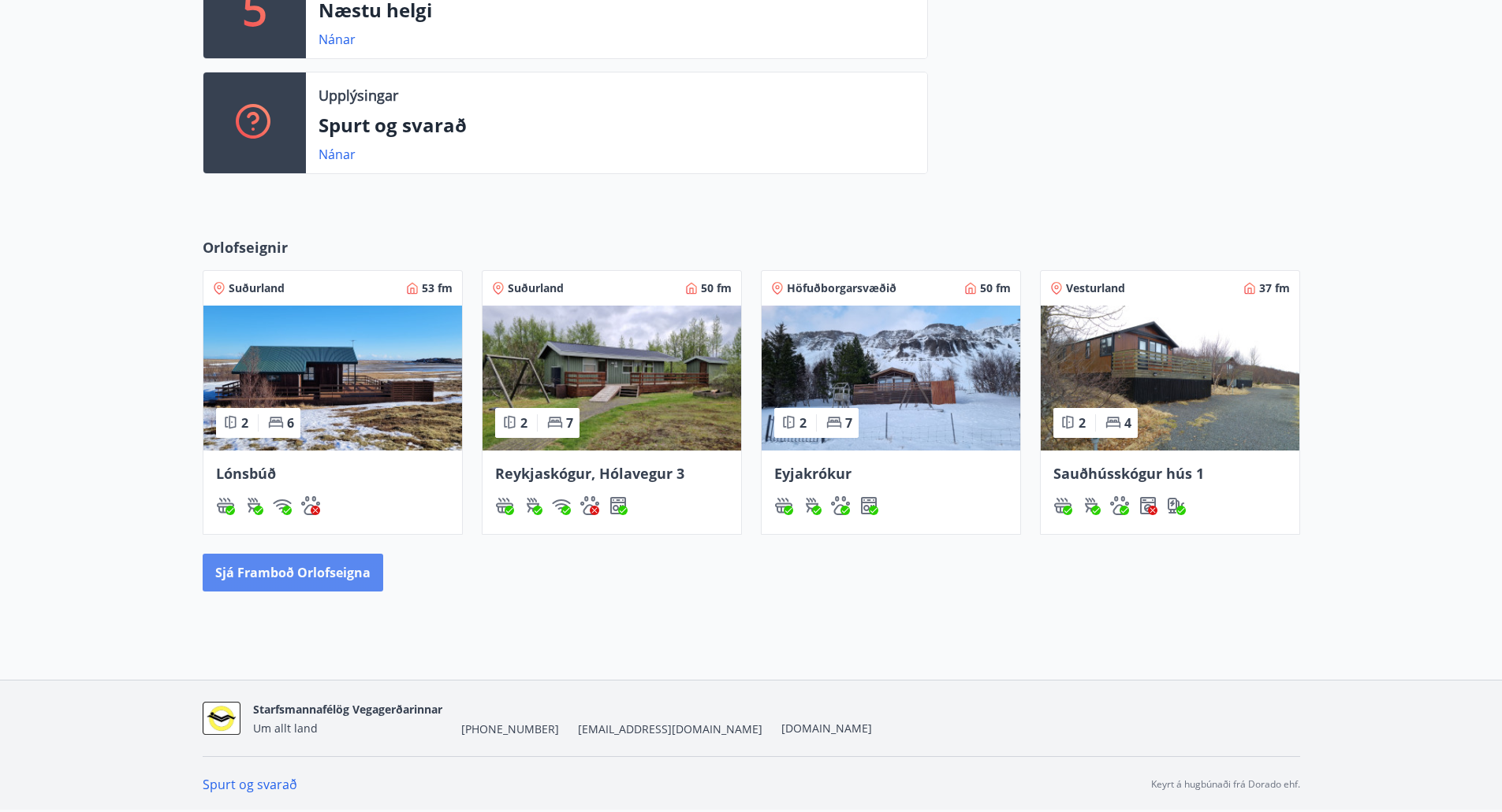
click at [299, 569] on button "Sjá framboð orlofseigna" at bounding box center [292, 573] width 181 height 38
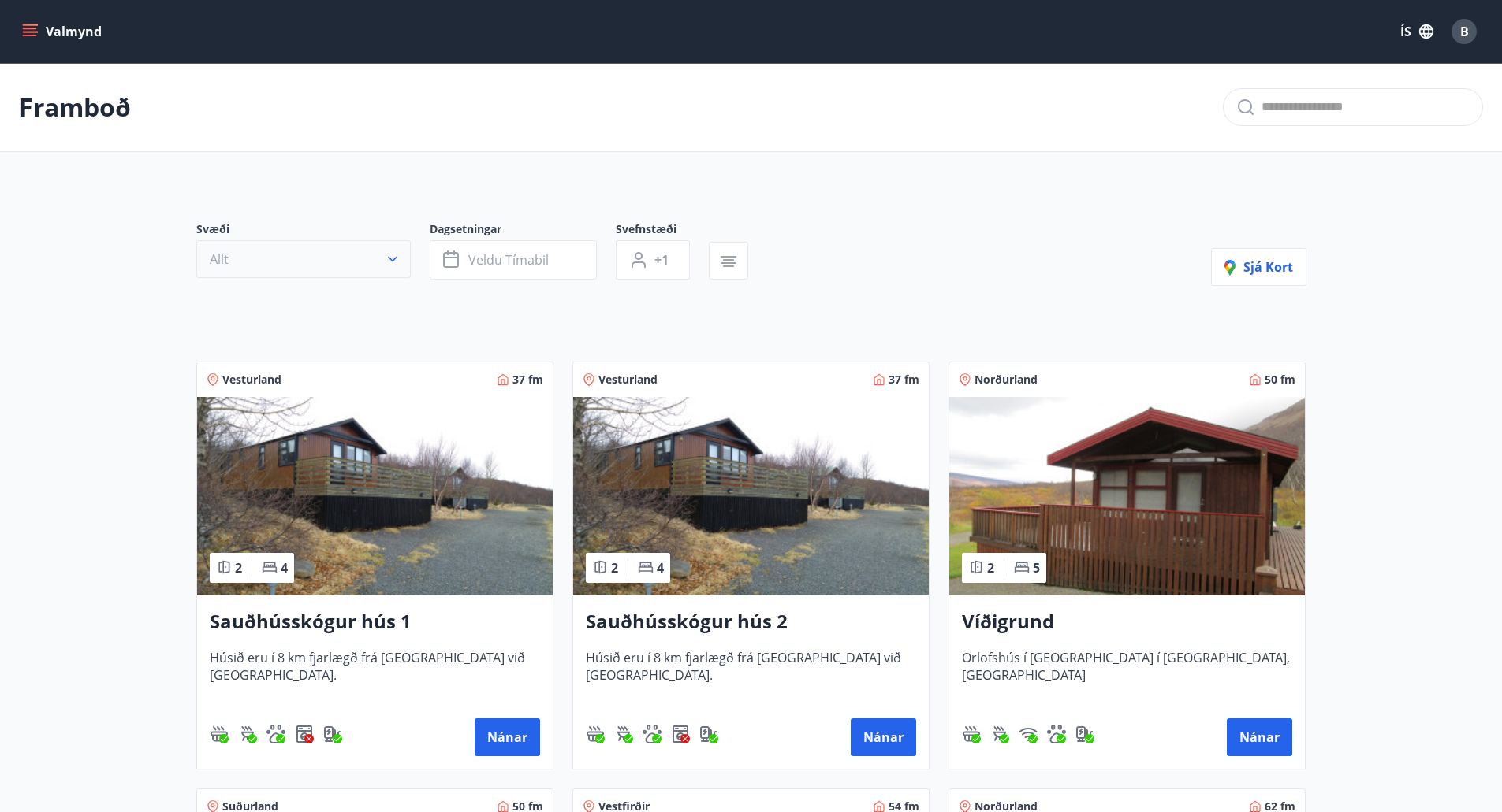
click at [386, 256] on icon "button" at bounding box center [392, 259] width 16 height 16
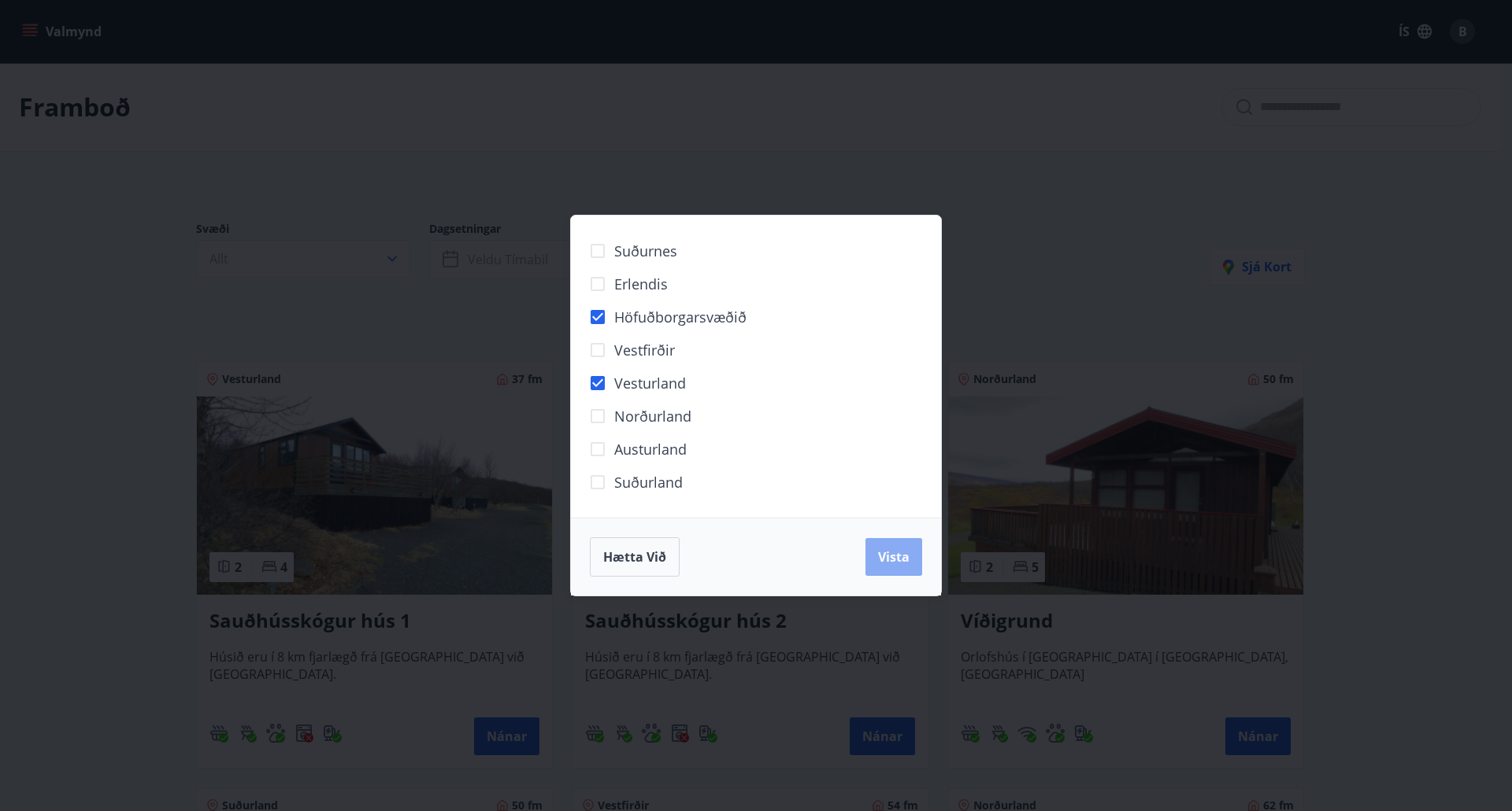
click at [893, 552] on span "Vista" at bounding box center [894, 557] width 31 height 18
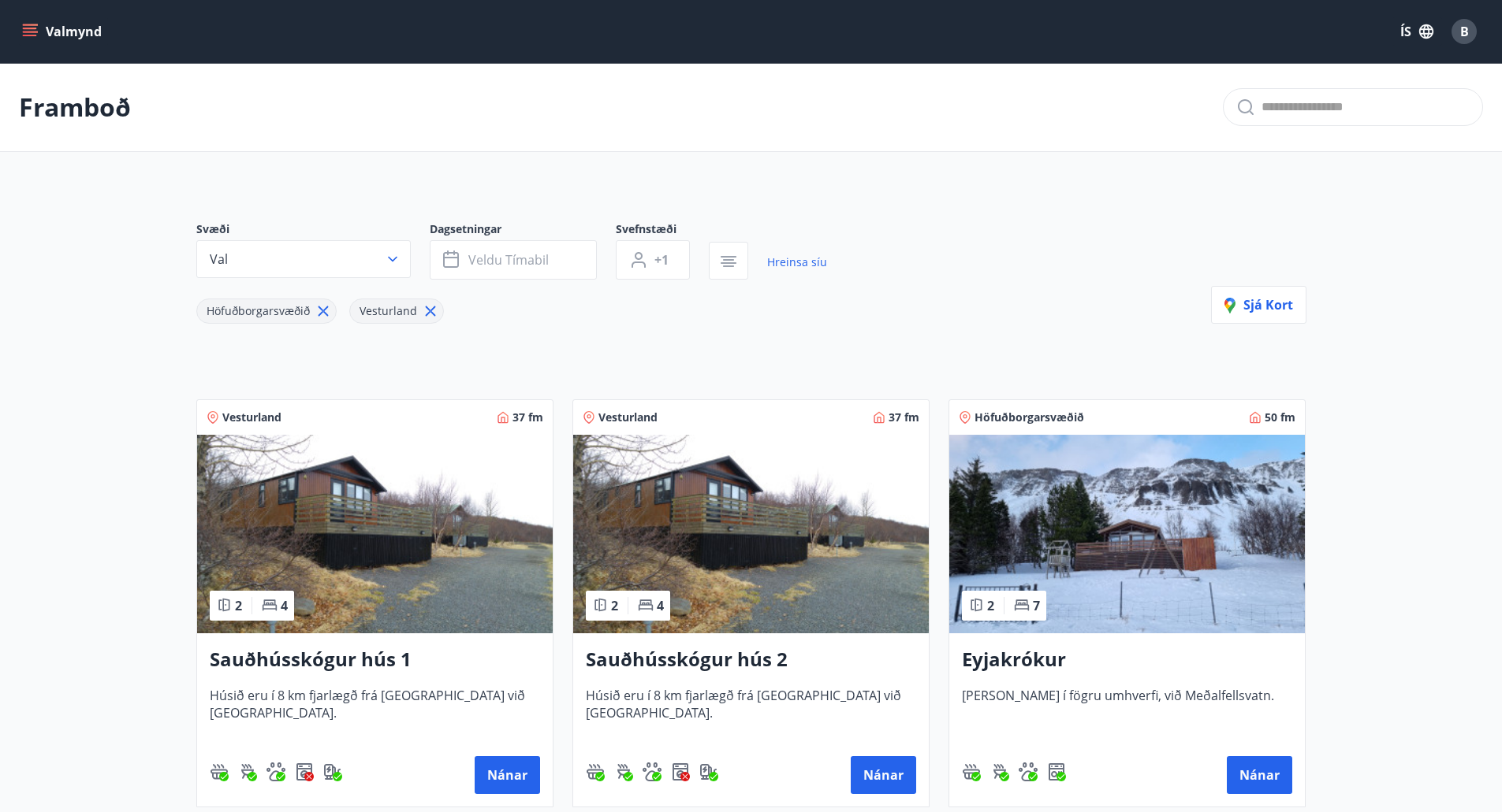
click at [1016, 662] on h3 "Eyjakrókur" at bounding box center [1126, 660] width 331 height 28
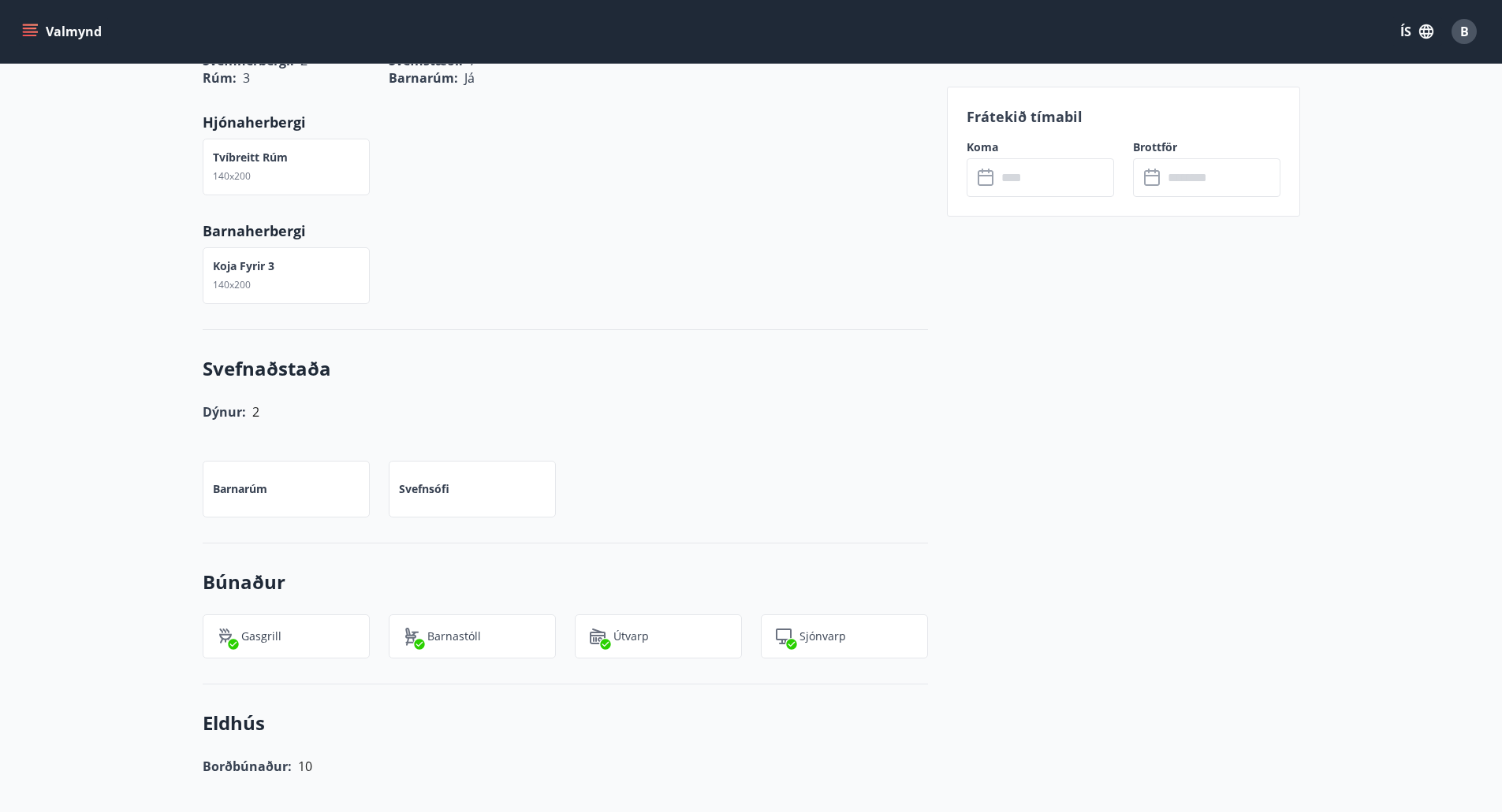
scroll to position [709, 0]
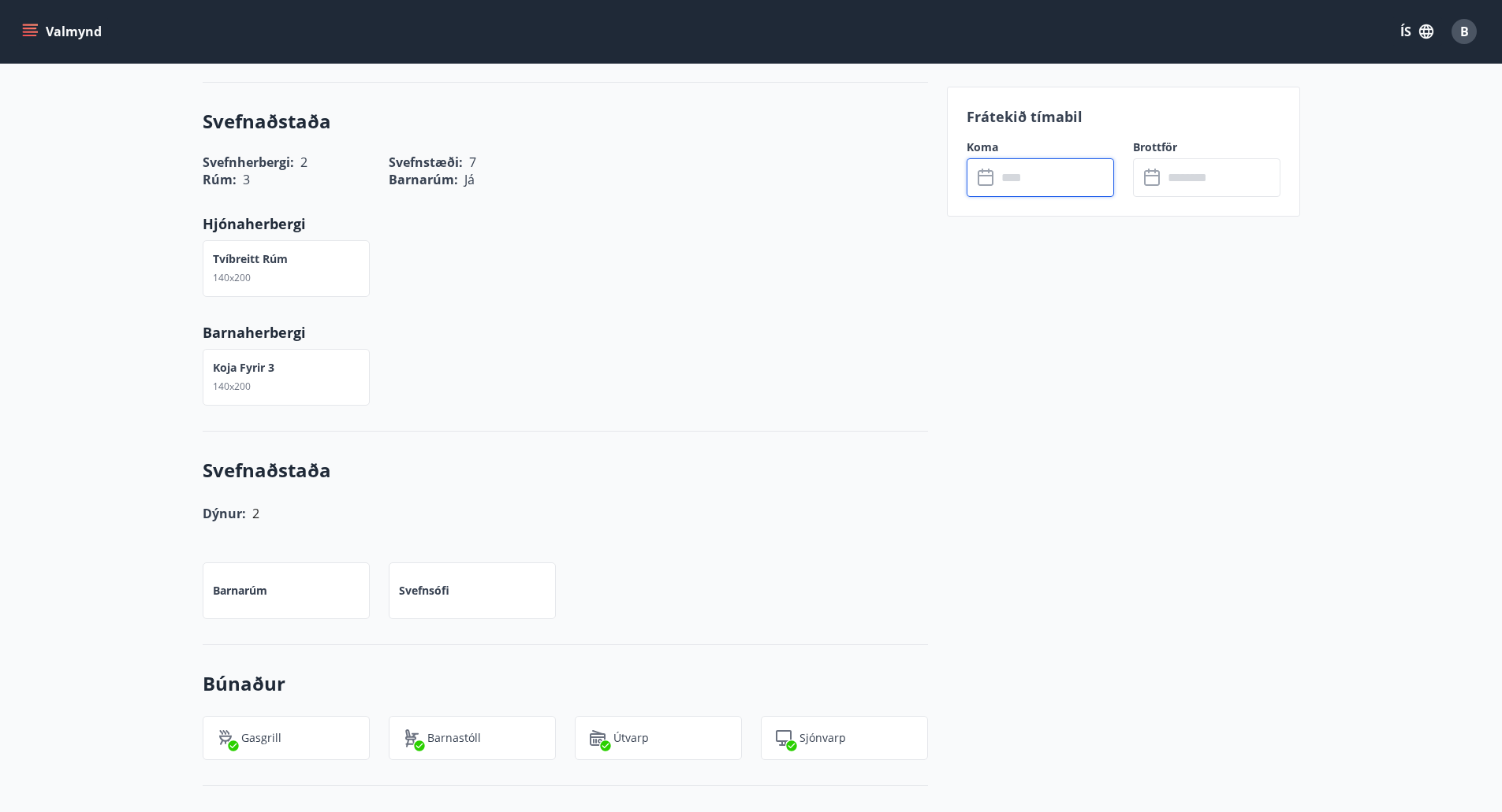
click at [1021, 169] on input "text" at bounding box center [1056, 177] width 118 height 38
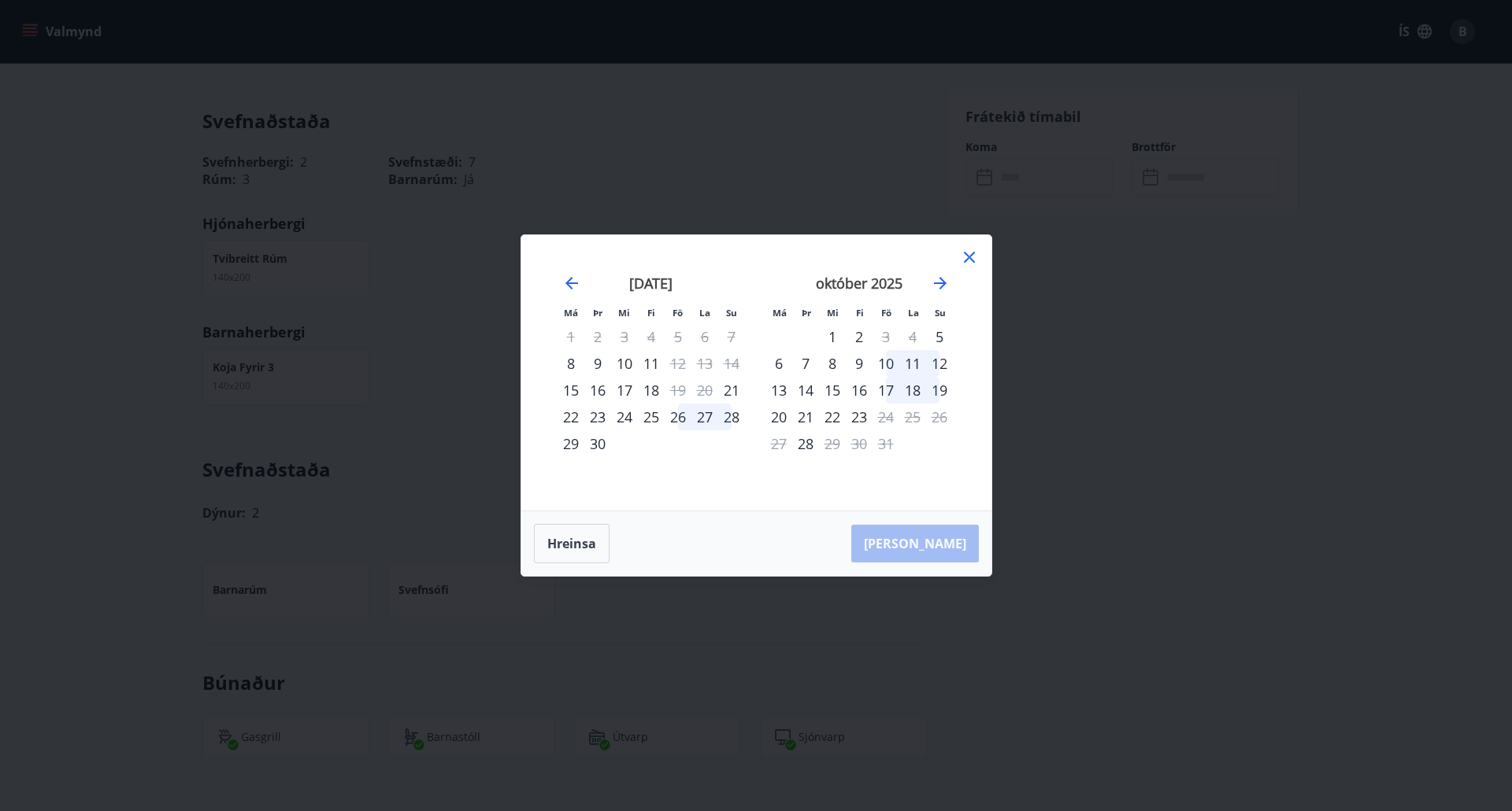
click at [858, 362] on div "9" at bounding box center [858, 363] width 26 height 26
click at [941, 359] on div "12" at bounding box center [939, 363] width 26 height 26
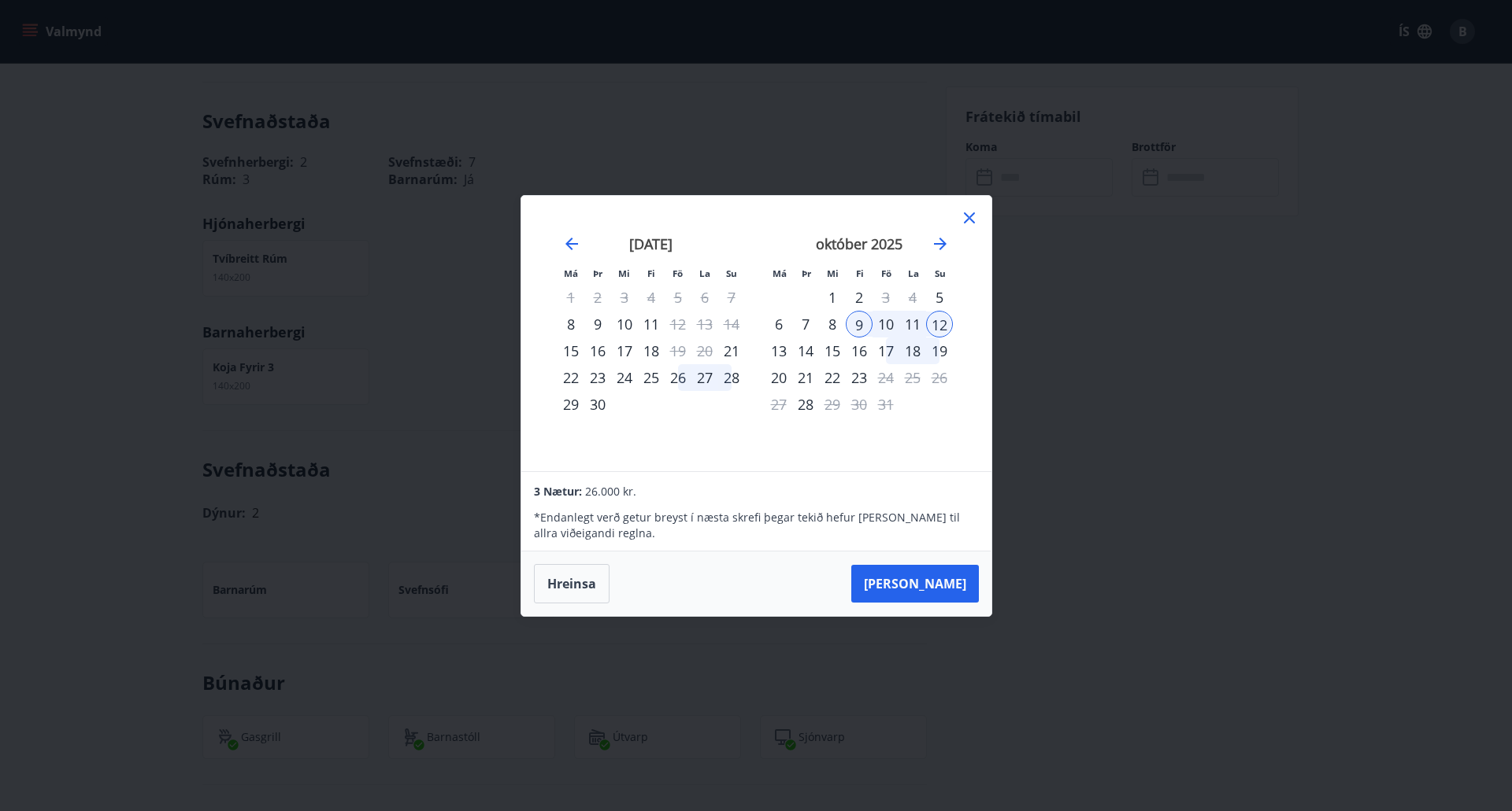
click at [967, 212] on icon at bounding box center [968, 217] width 19 height 19
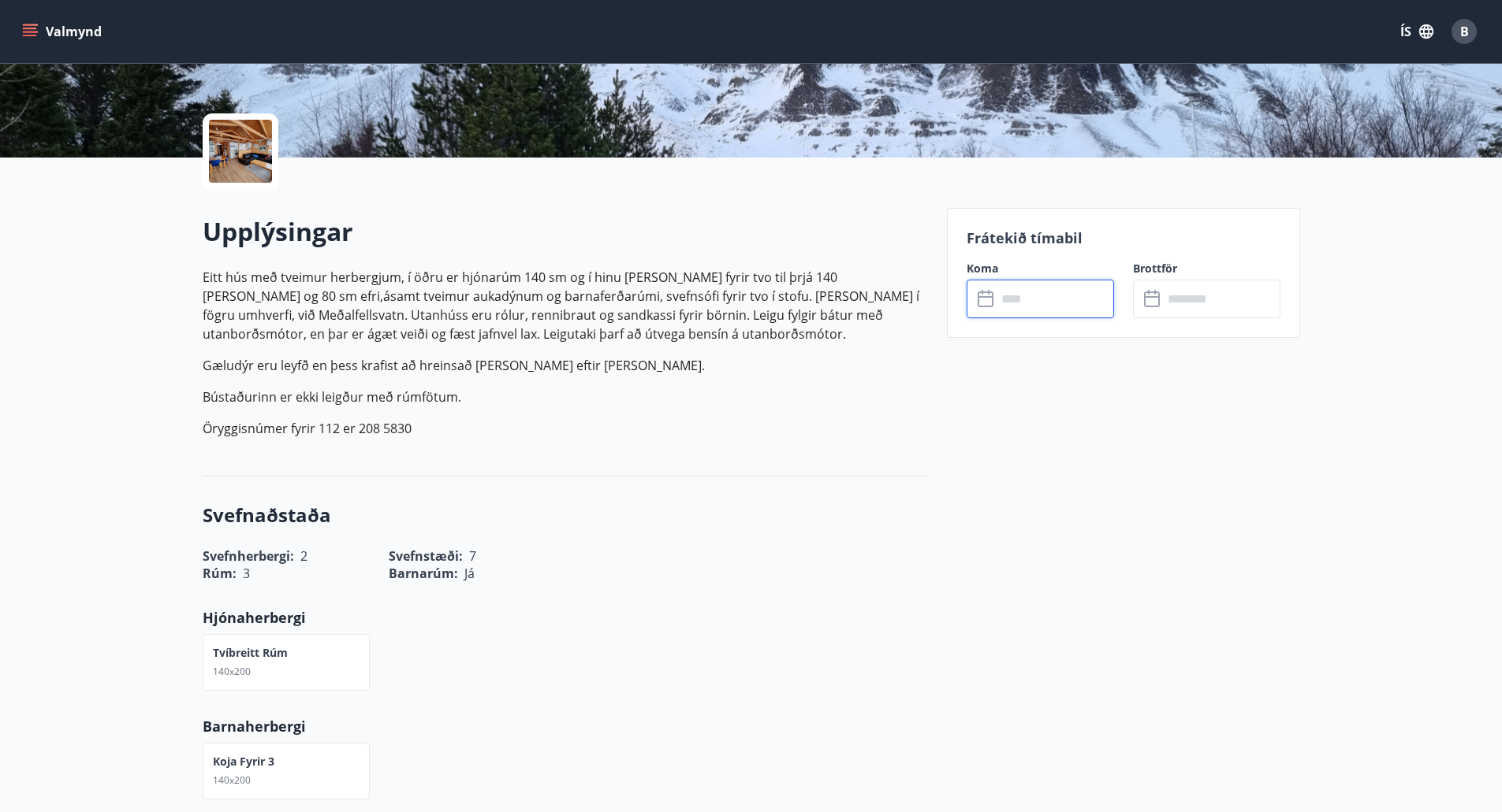
scroll to position [0, 0]
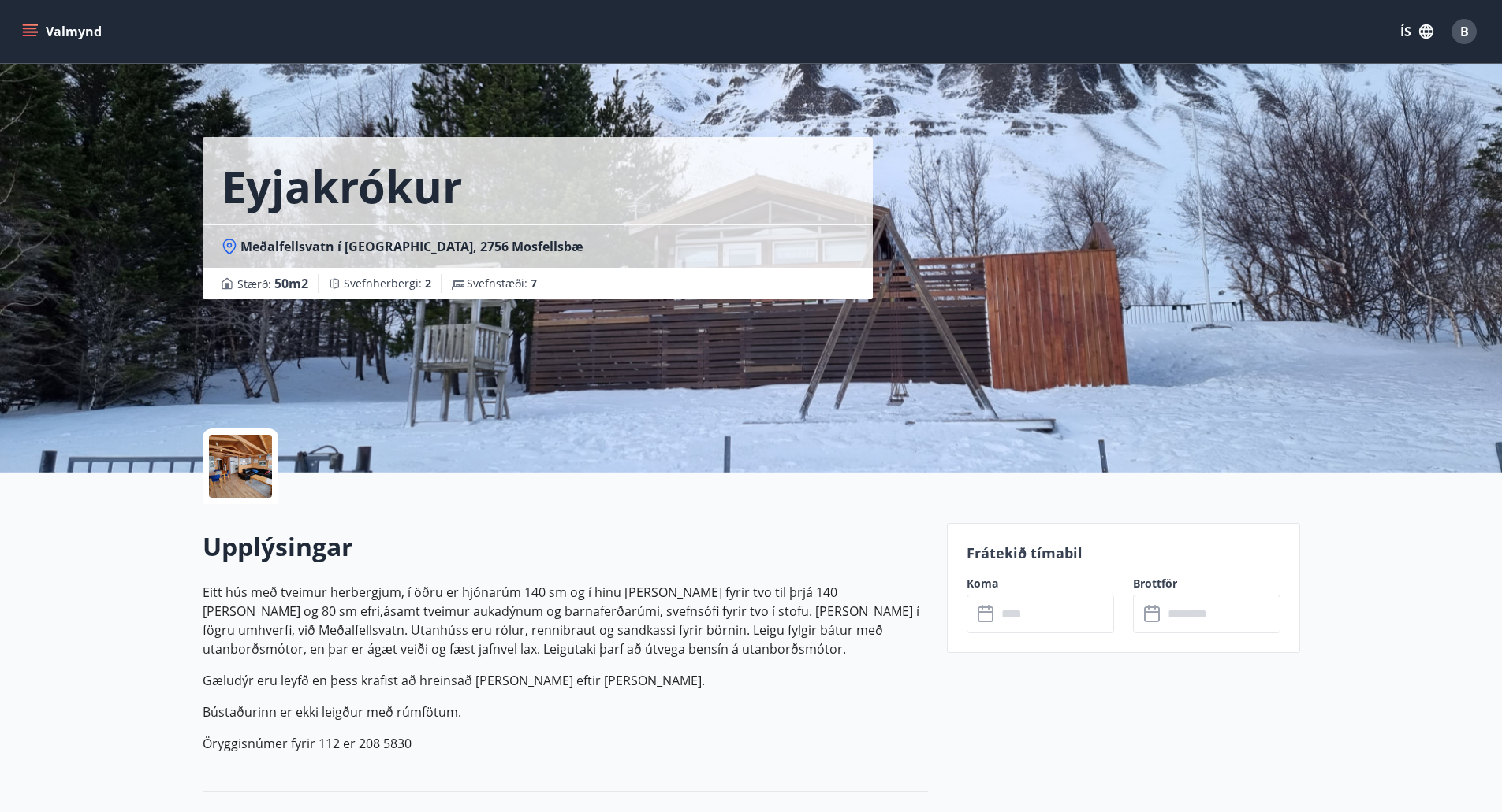
click at [1229, 228] on div "Eyjakrókur Meðalfellsvatn í [GEOGRAPHIC_DATA], 2756 Mosfellsbæ Stærð : 50 m2 Sv…" at bounding box center [751, 236] width 1097 height 473
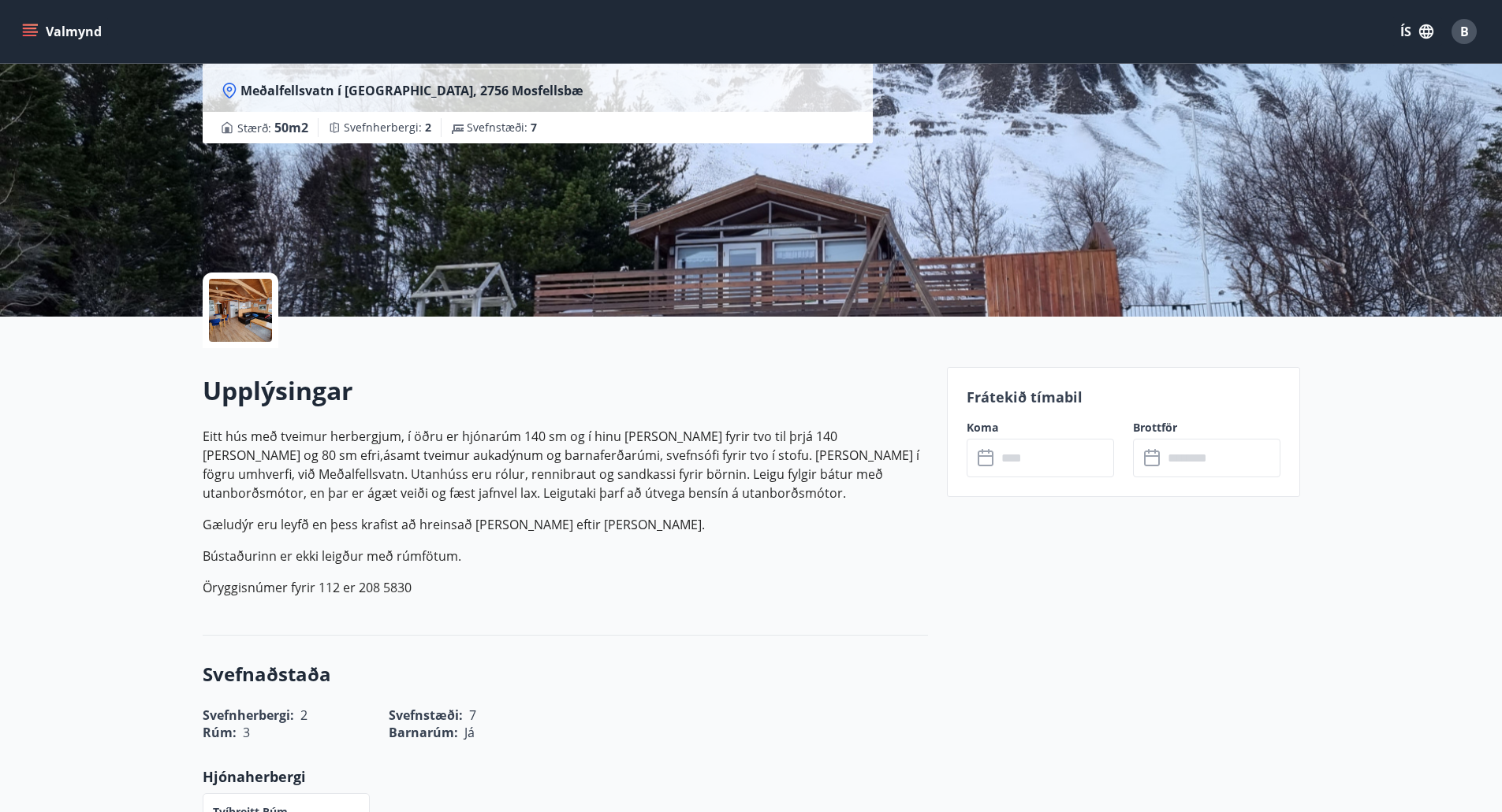
scroll to position [158, 0]
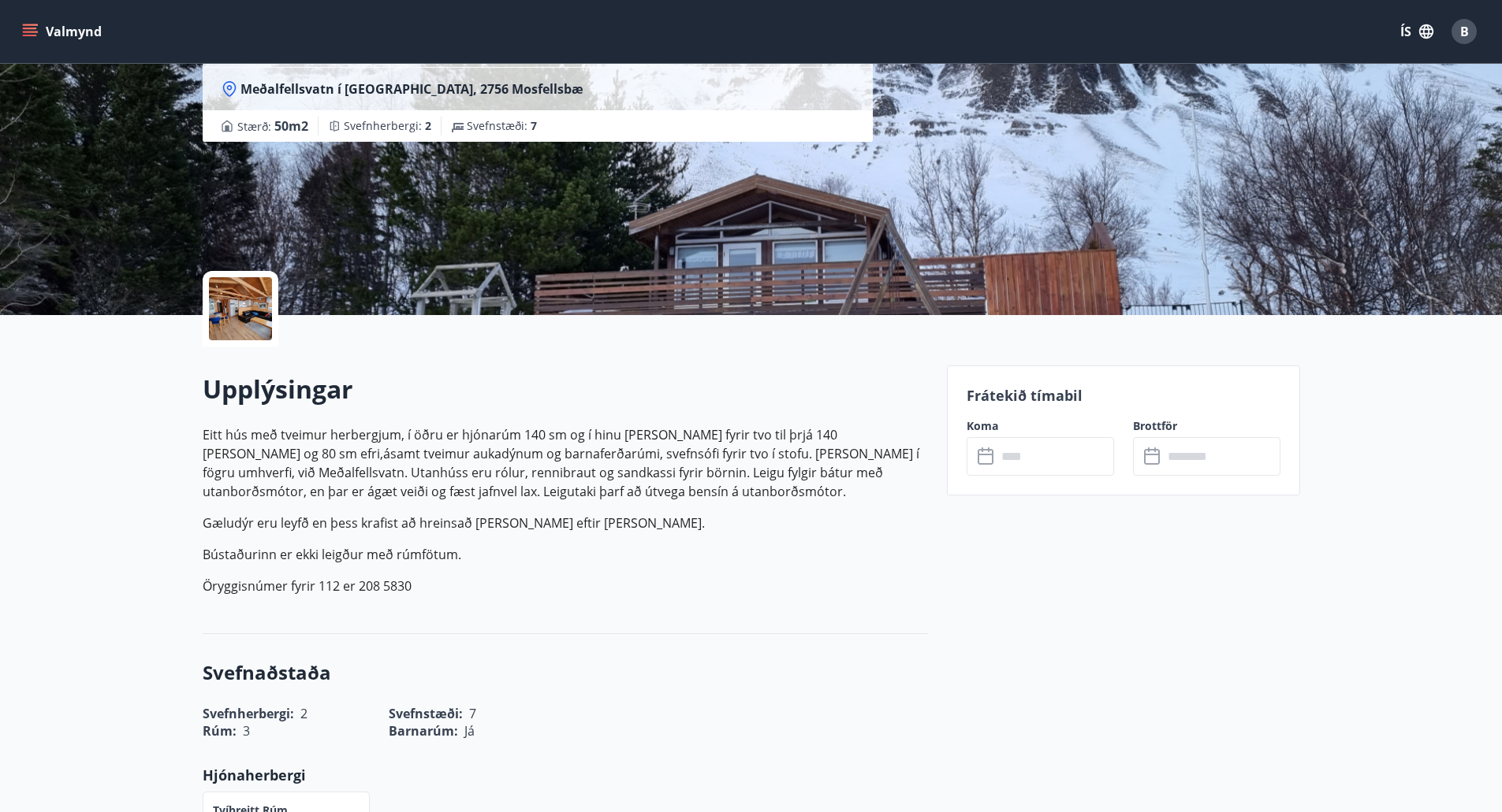
click at [149, 203] on div "Eyjakrókur Meðalfellsvatn í [GEOGRAPHIC_DATA], 2756 Mosfellsbæ Stærð : 50 m2 Sv…" at bounding box center [751, 78] width 1502 height 473
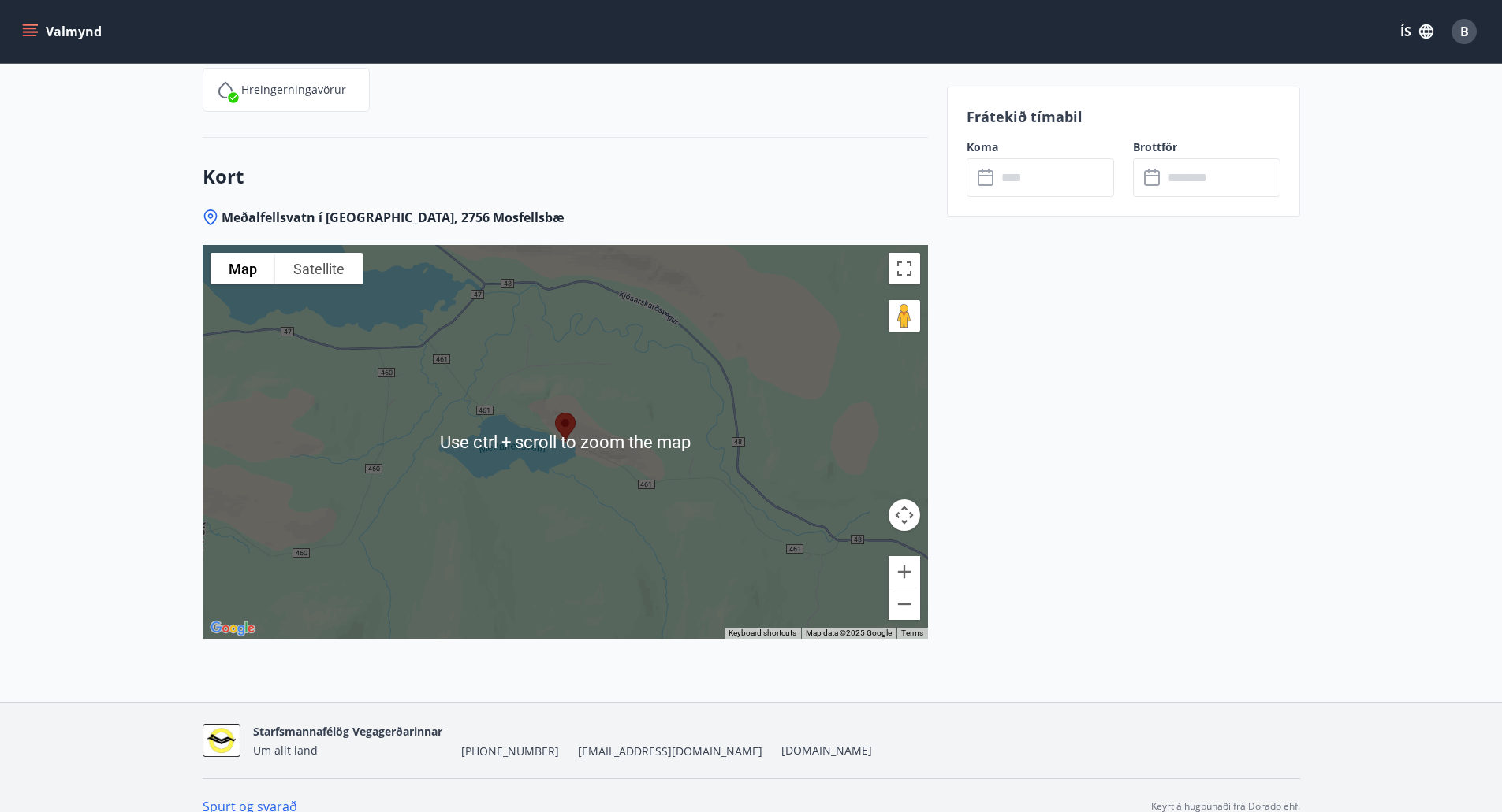
scroll to position [2049, 0]
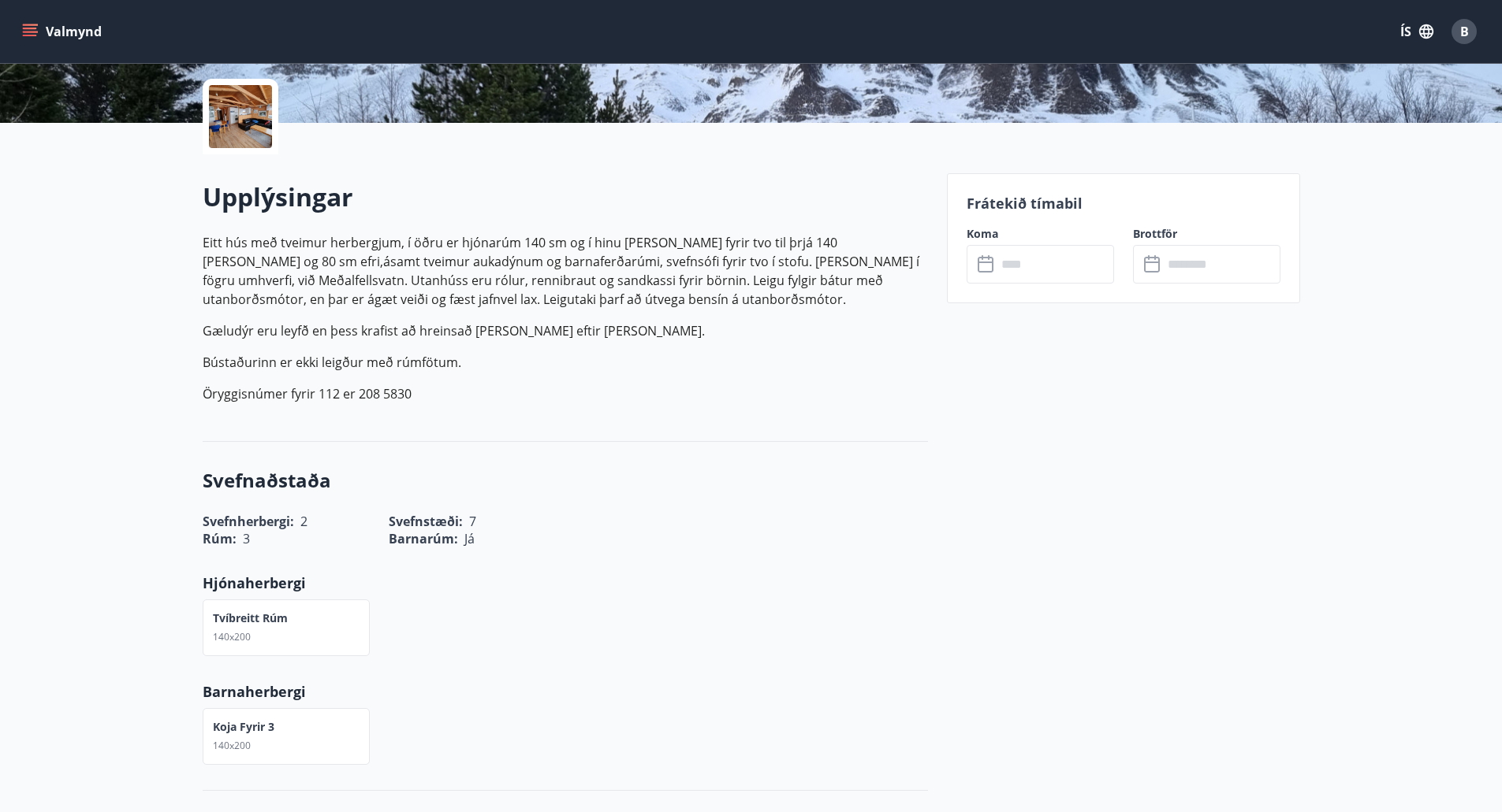
scroll to position [319, 0]
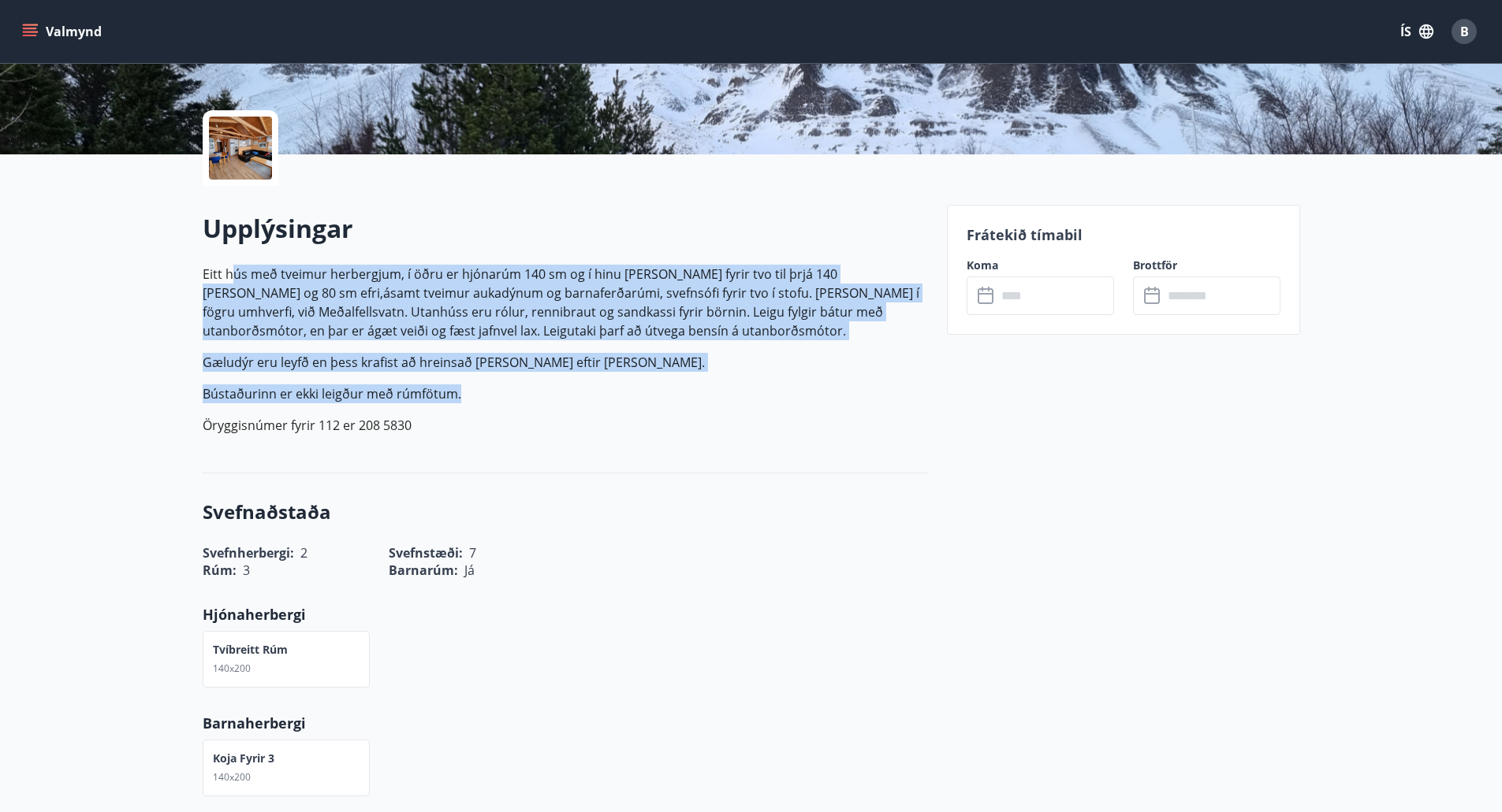
drag, startPoint x: 230, startPoint y: 273, endPoint x: 904, endPoint y: 402, distance: 686.2
click at [904, 402] on p "Eitt hús með tveimur herbergjum, í öðru er hjónarúm 140 sm og í hinu [PERSON_NA…" at bounding box center [564, 350] width 725 height 171
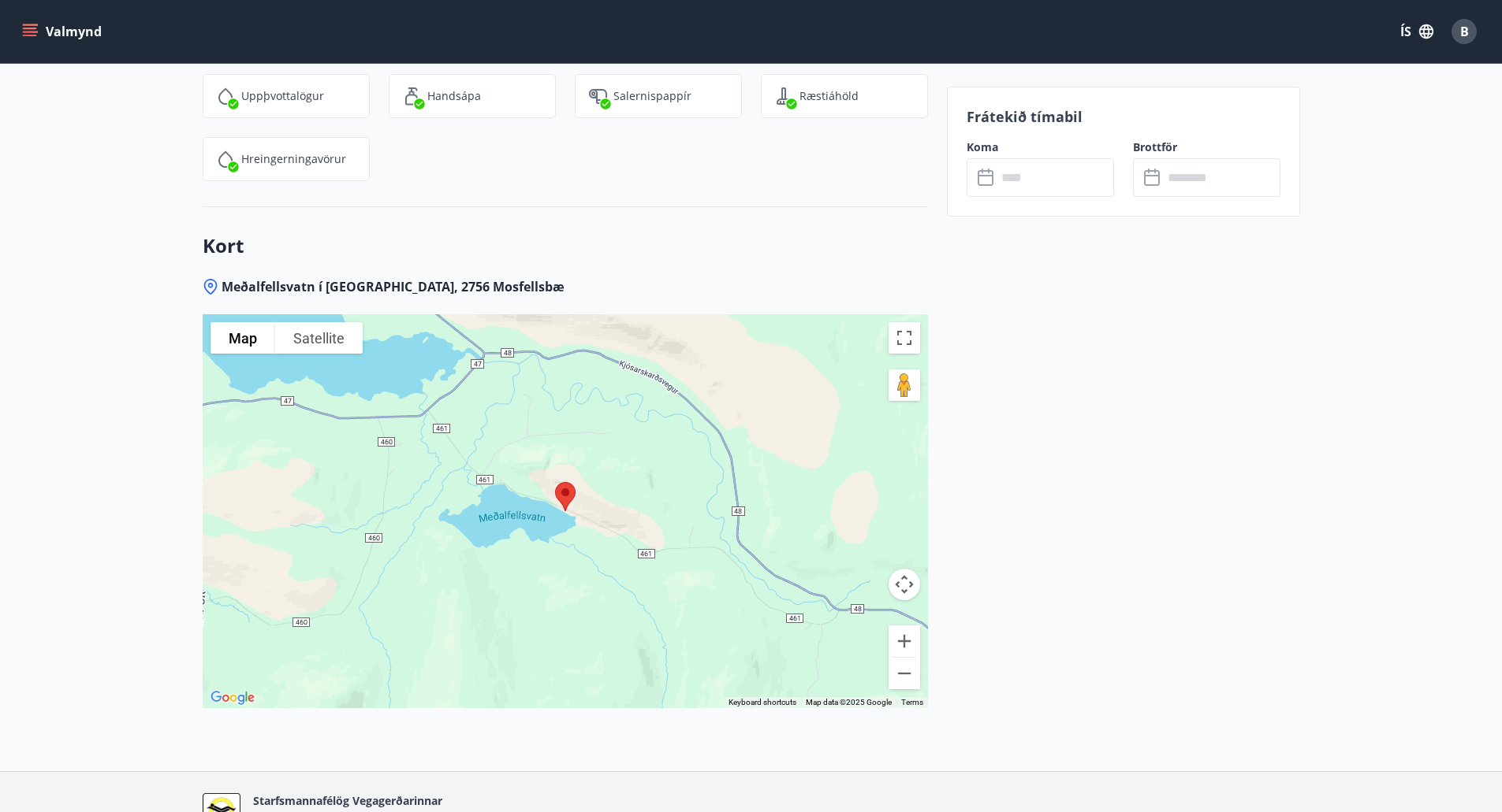
scroll to position [1973, 0]
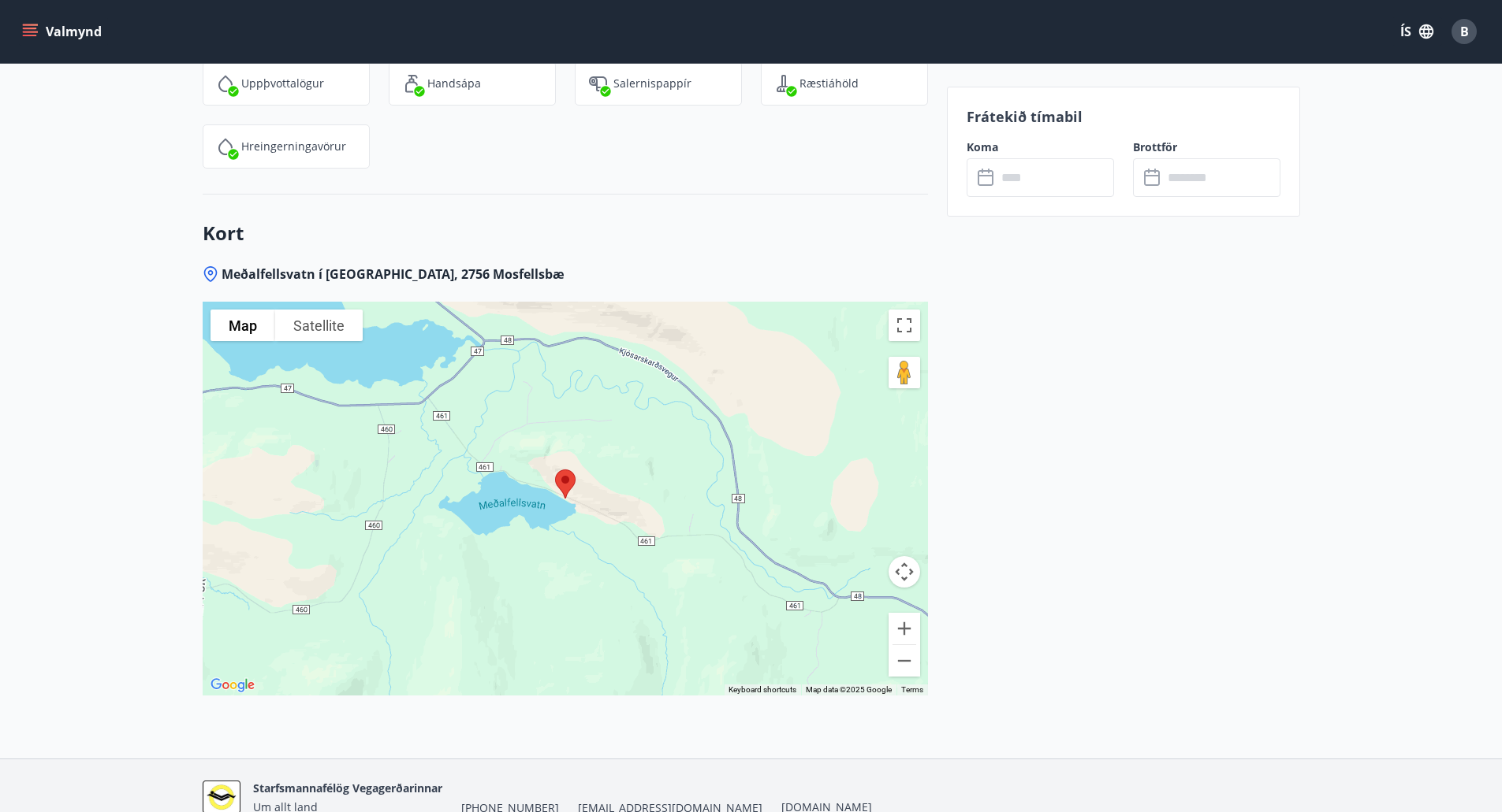
click at [506, 543] on div at bounding box center [564, 499] width 725 height 394
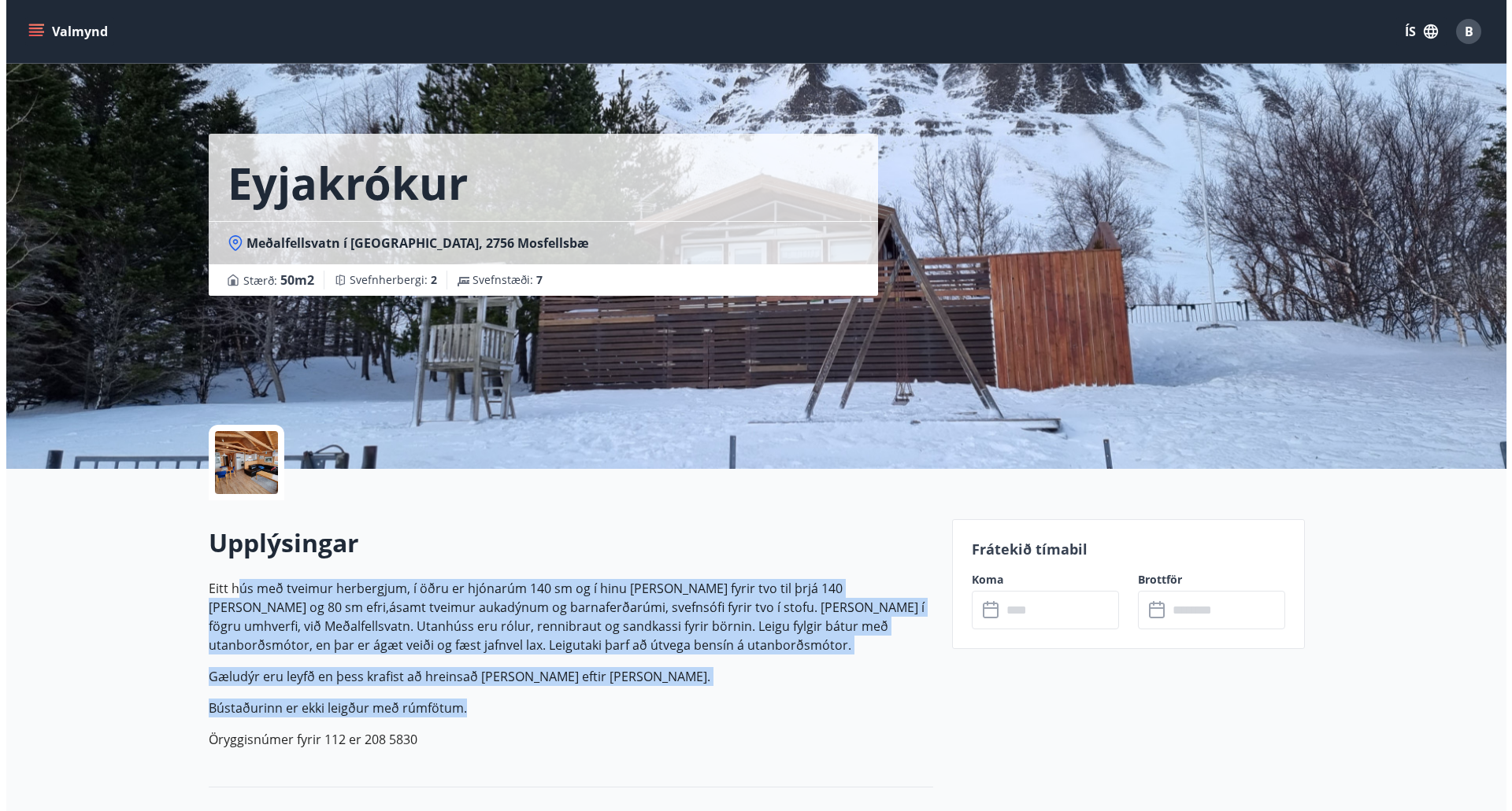
scroll to position [0, 0]
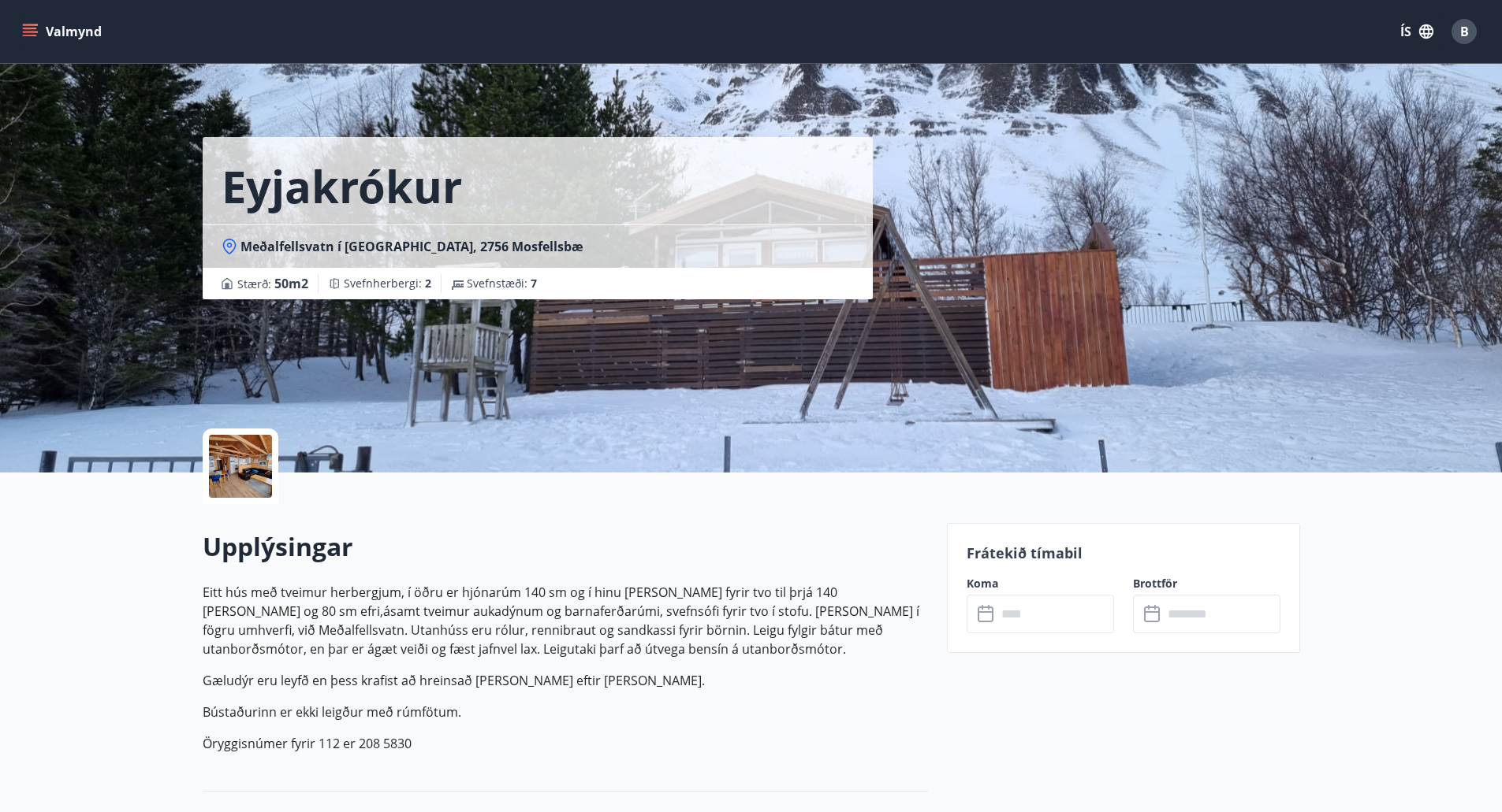
click at [1314, 313] on div "Eyjakrókur Meðalfellsvatn í [GEOGRAPHIC_DATA], 2756 Mosfellsbæ Stærð : 50 m2 Sv…" at bounding box center [751, 236] width 1135 height 473
drag, startPoint x: 1245, startPoint y: 323, endPoint x: 14, endPoint y: 334, distance: 1231.0
click at [14, 334] on div "Eyjakrókur Meðalfellsvatn í [GEOGRAPHIC_DATA], 2756 Mosfellsbæ Stærð : 50 m2 Sv…" at bounding box center [751, 236] width 1502 height 473
click at [231, 467] on div at bounding box center [240, 467] width 63 height 63
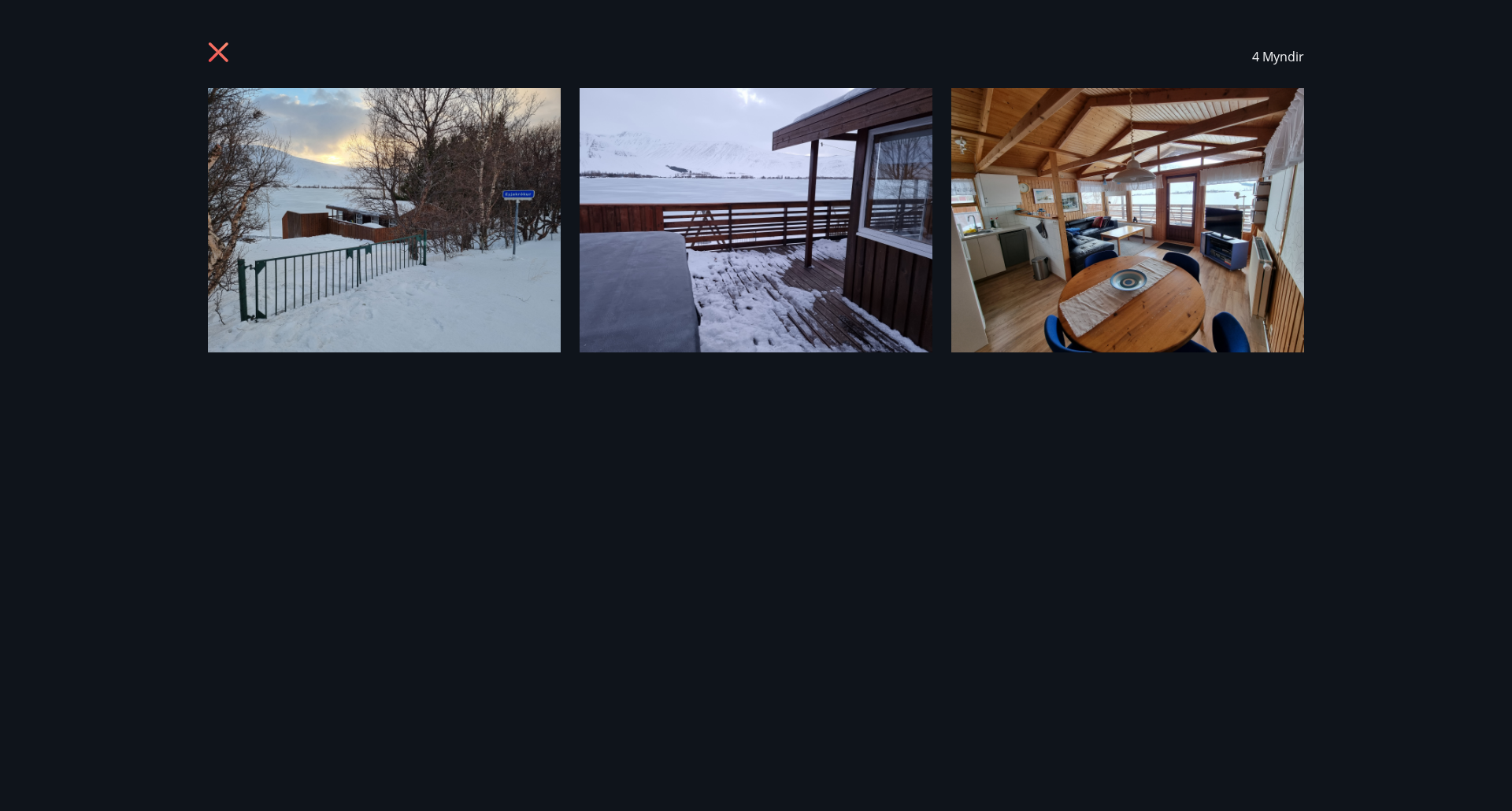
click at [230, 466] on div "4 Myndir" at bounding box center [756, 406] width 1134 height 761
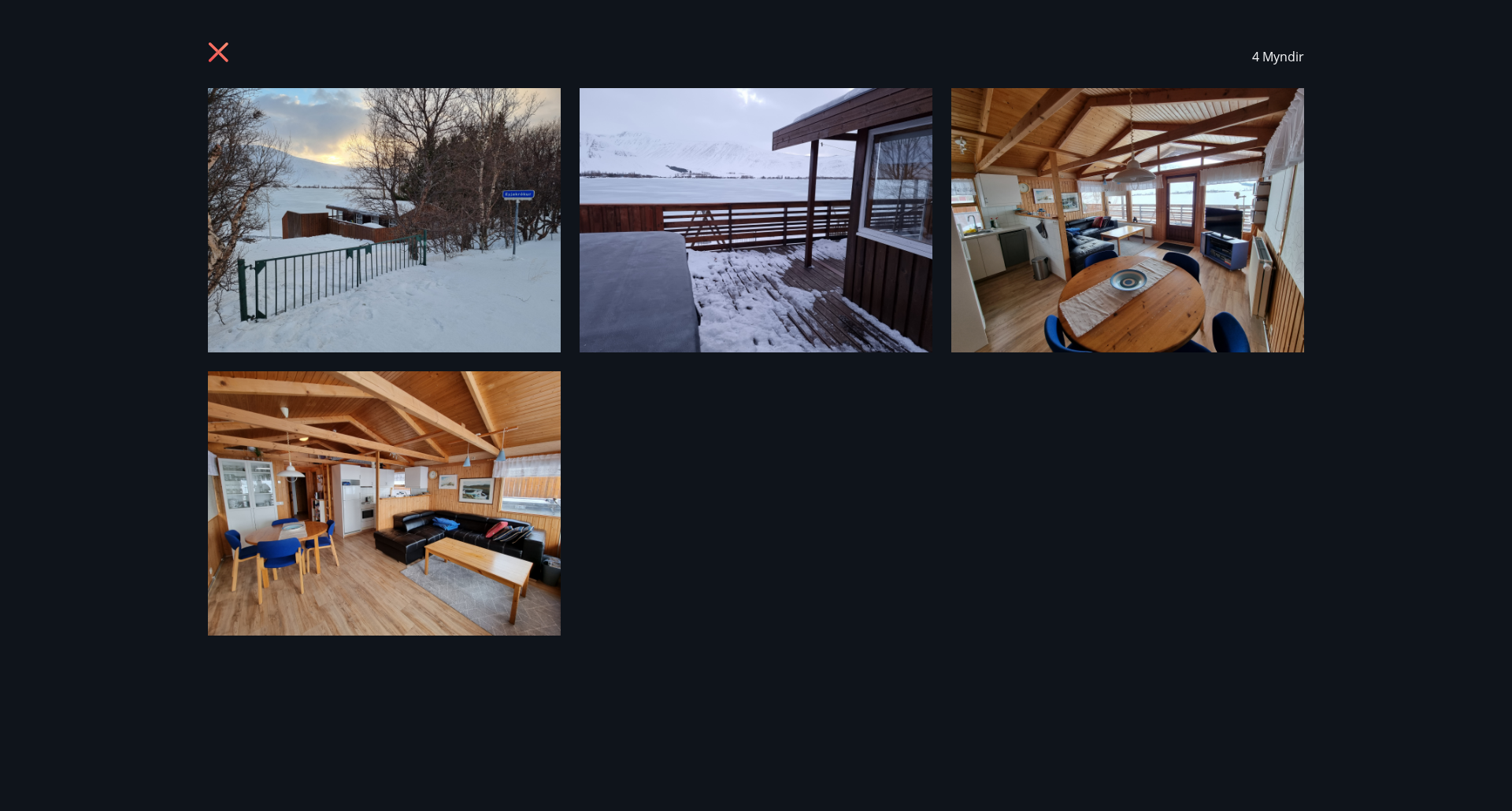
click at [374, 202] on img at bounding box center [384, 220] width 353 height 264
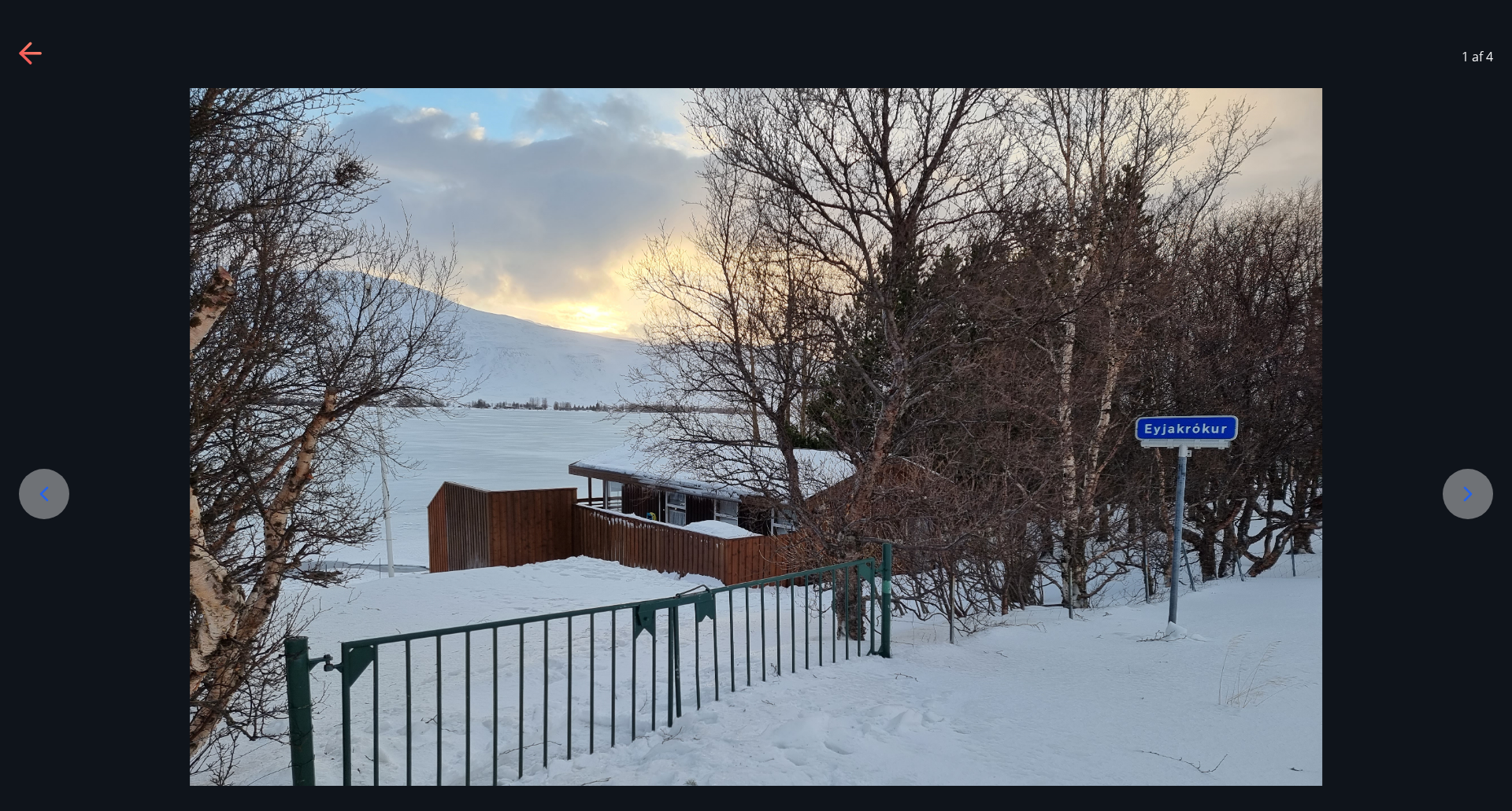
click at [1473, 493] on icon at bounding box center [1468, 495] width 25 height 25
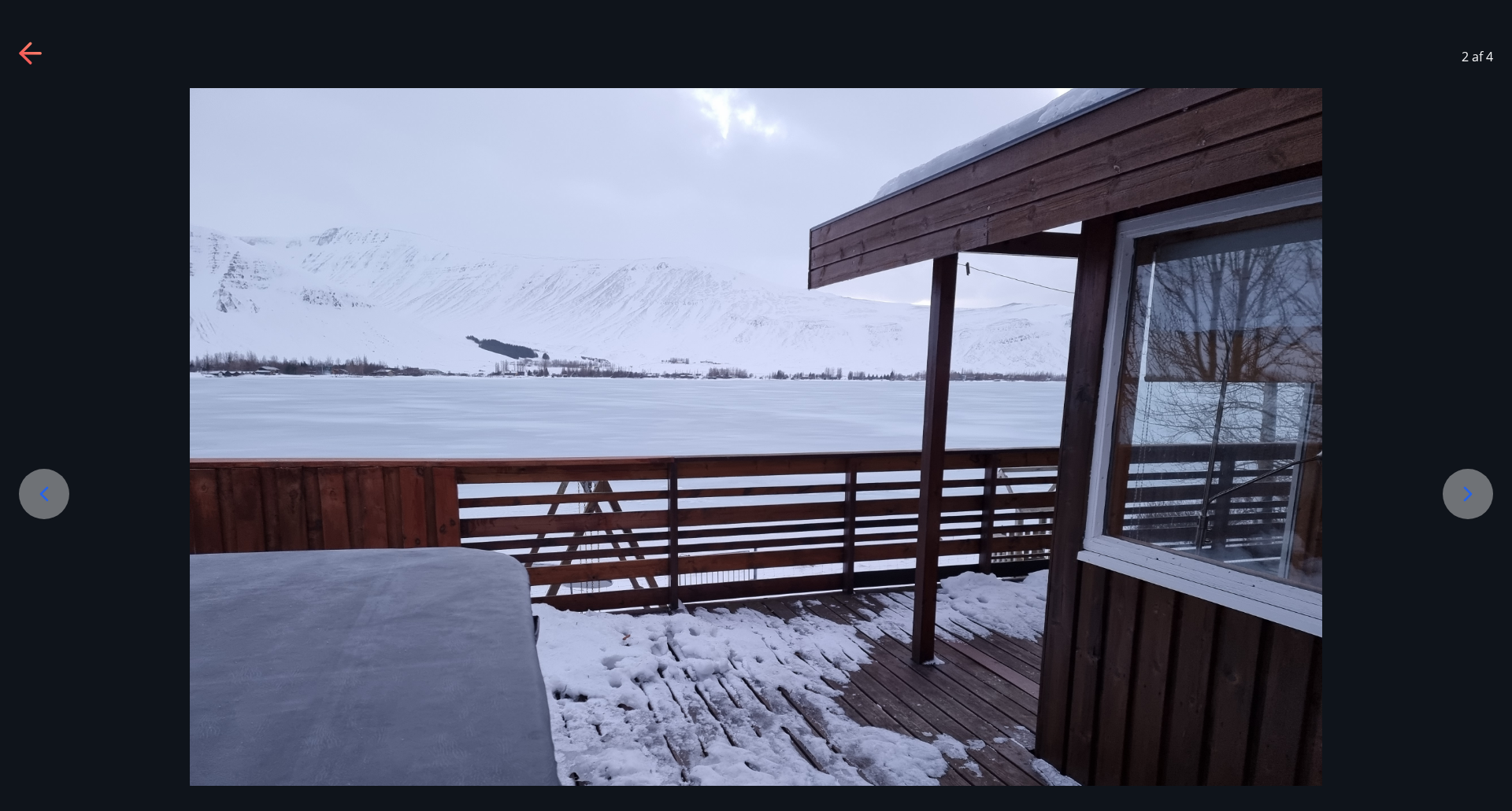
click at [1465, 494] on icon at bounding box center [1468, 495] width 25 height 25
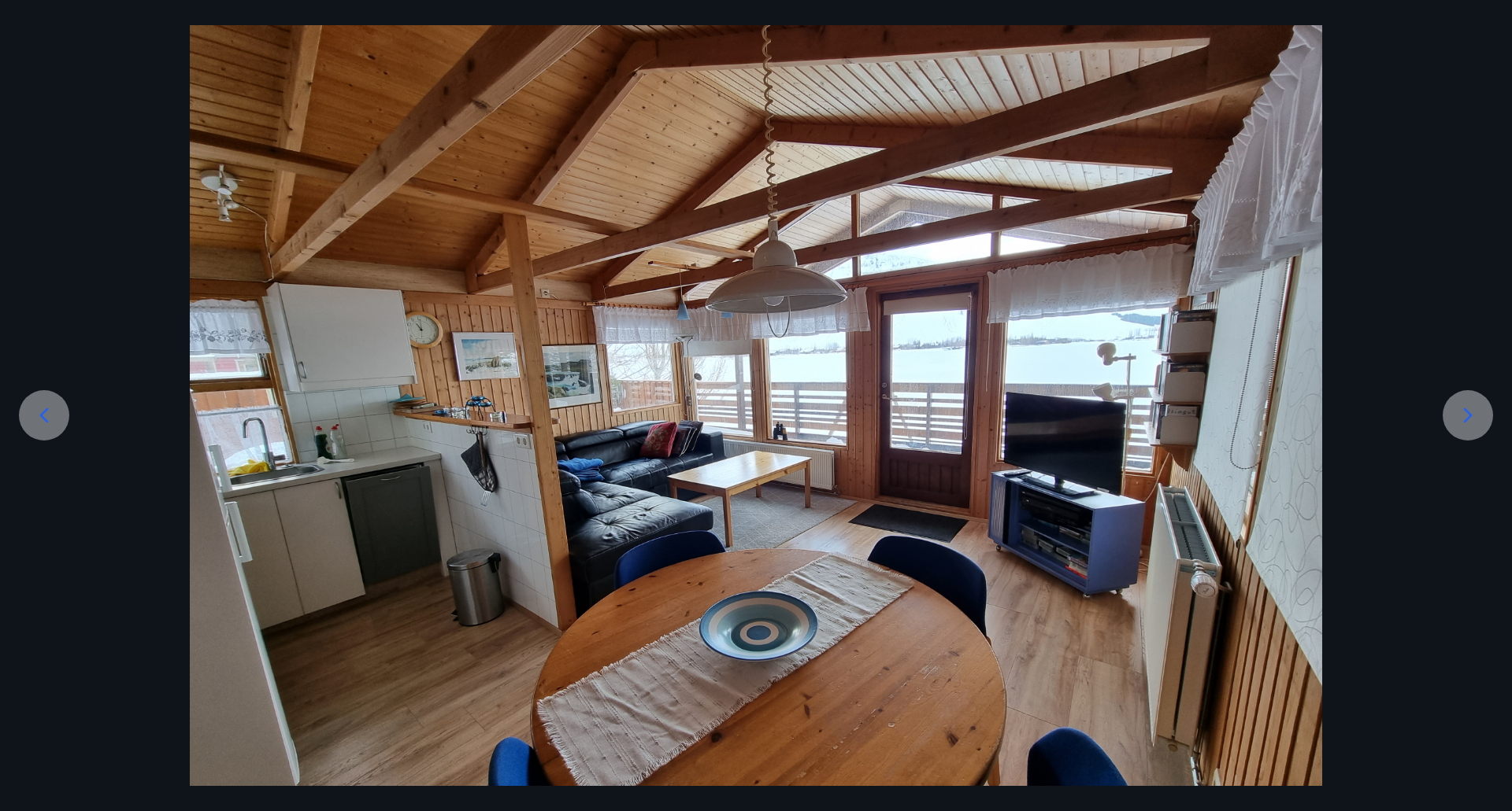
scroll to position [151, 0]
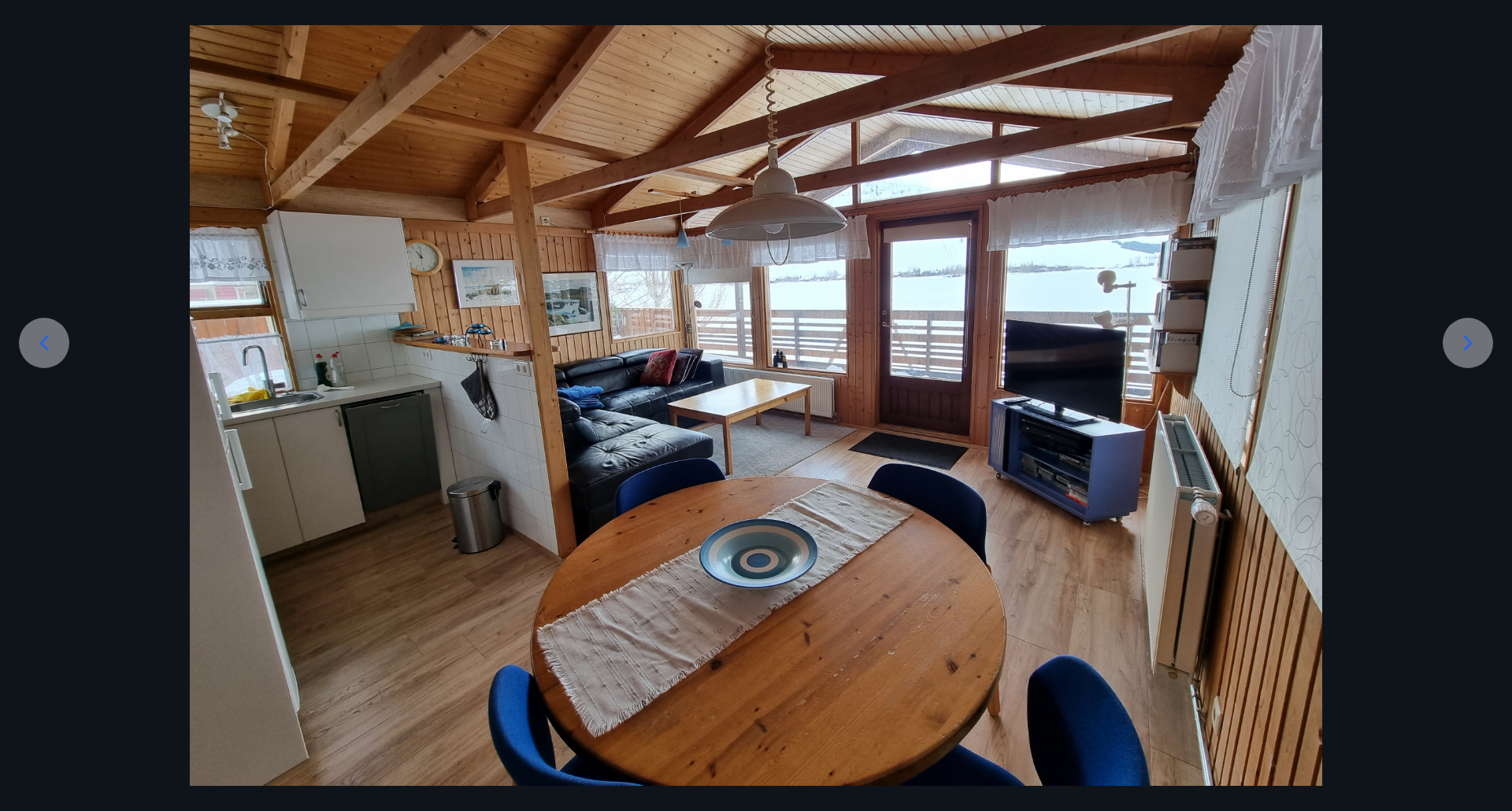
click at [1479, 345] on icon at bounding box center [1468, 343] width 25 height 25
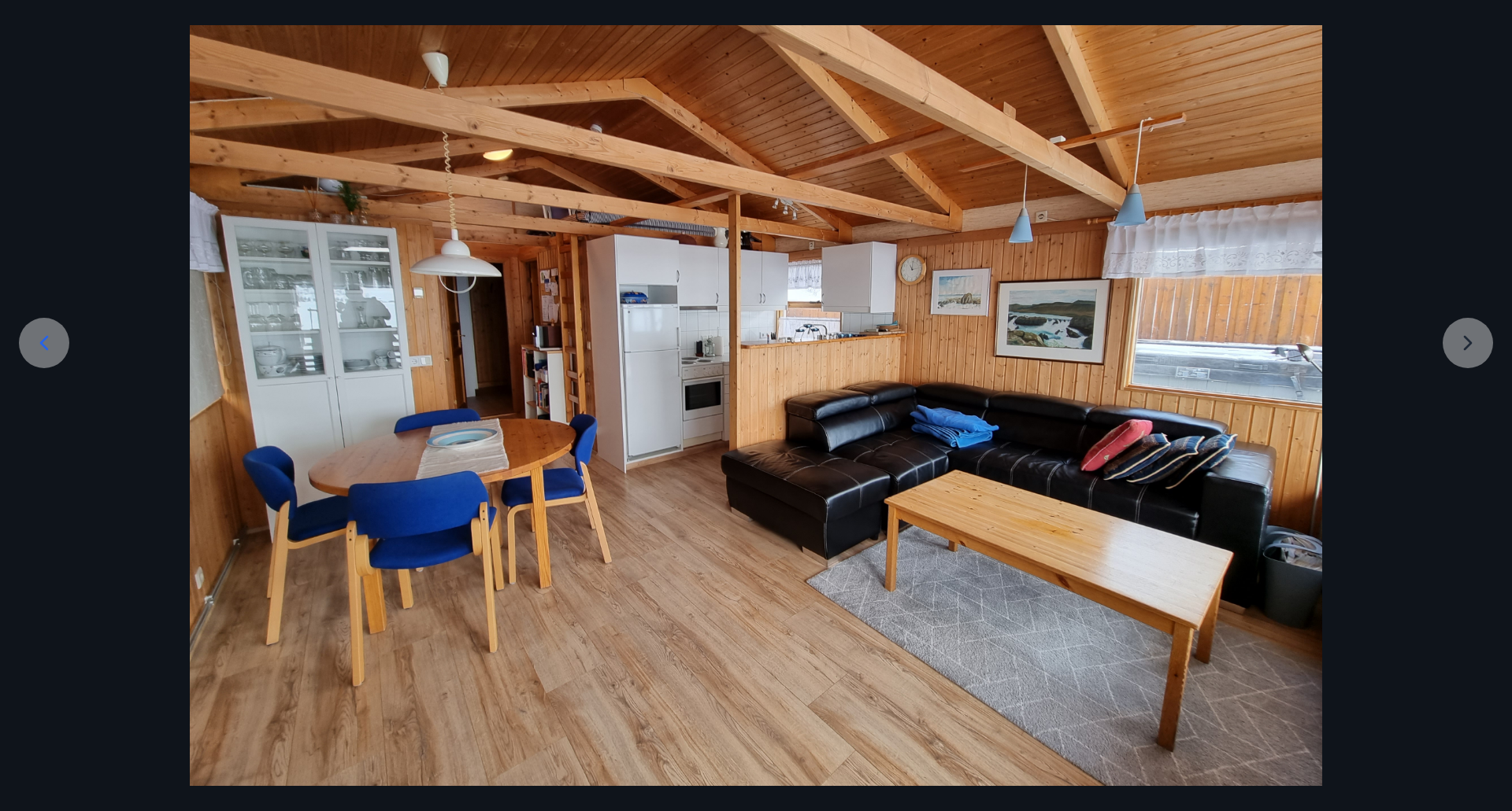
click at [1477, 340] on div at bounding box center [756, 361] width 1512 height 849
click at [1474, 340] on div at bounding box center [756, 361] width 1512 height 849
